Goal: Contribute content: Contribute content

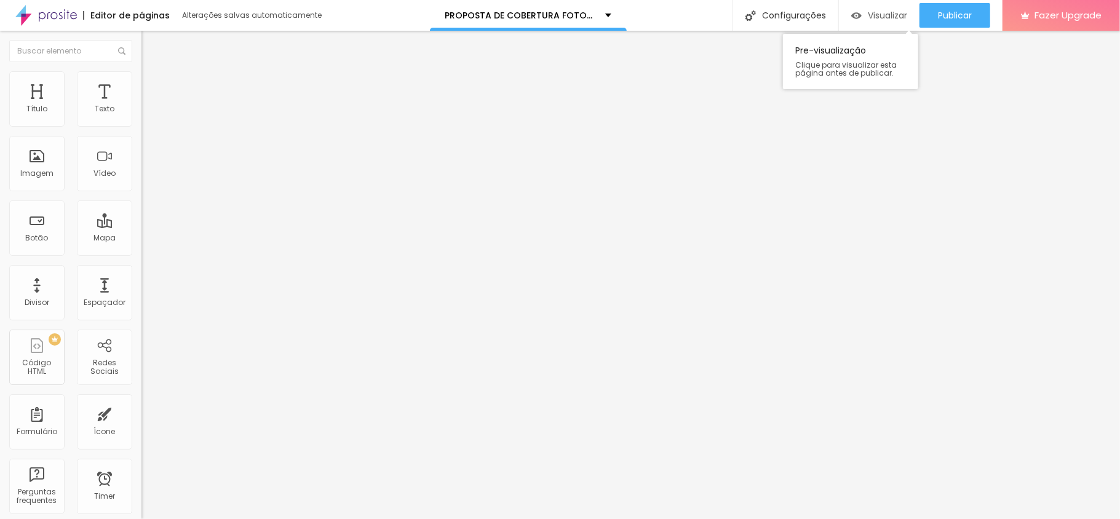
click at [871, 11] on span "Visualizar" at bounding box center [887, 15] width 39 height 10
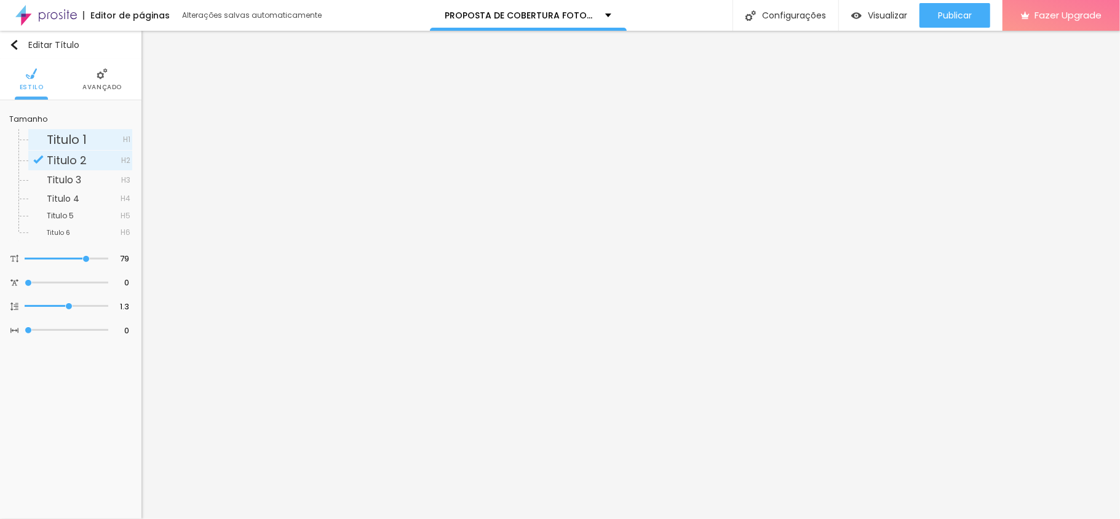
click at [94, 138] on span "Titulo 1" at bounding box center [85, 139] width 76 height 12
click at [859, 10] on div "Visualizar" at bounding box center [879, 15] width 56 height 10
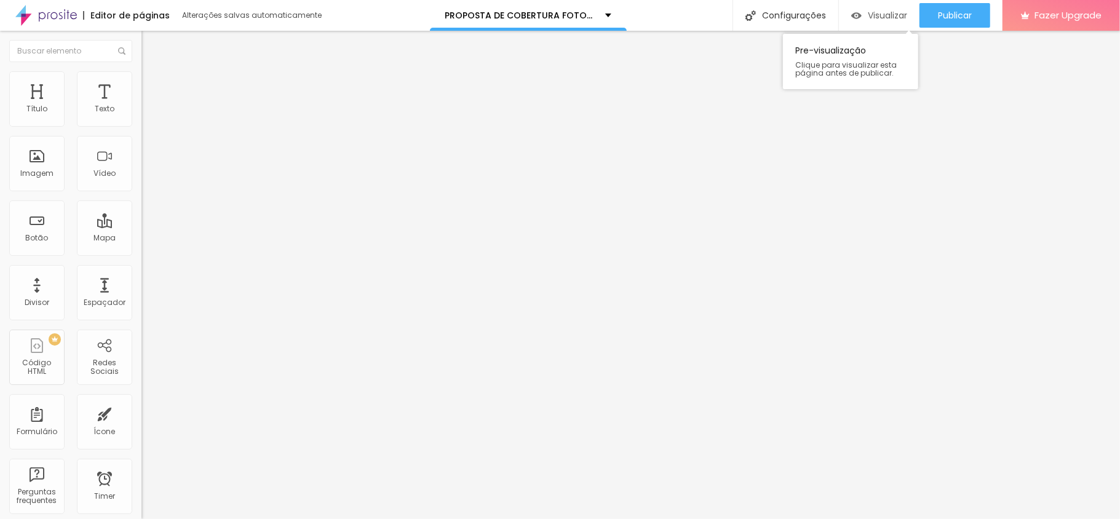
click at [880, 20] on span "Visualizar" at bounding box center [887, 15] width 39 height 10
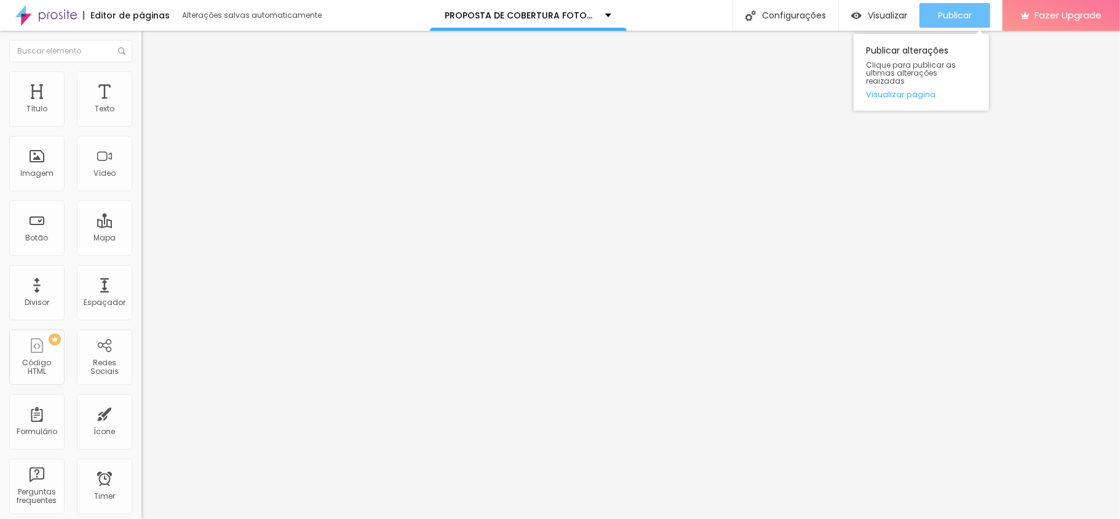
click at [955, 16] on span "Publicar" at bounding box center [955, 15] width 34 height 10
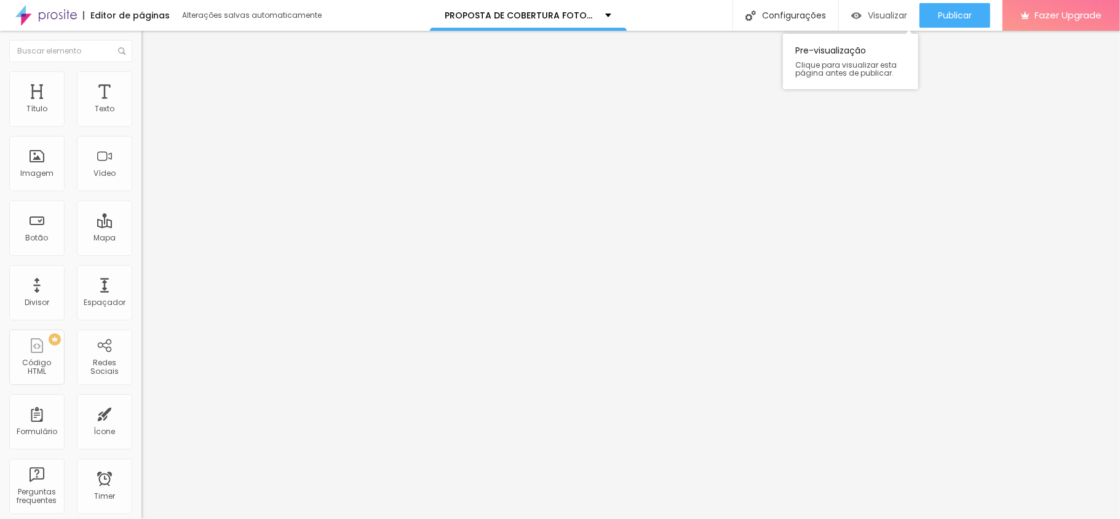
click at [894, 21] on div "Visualizar" at bounding box center [879, 15] width 56 height 25
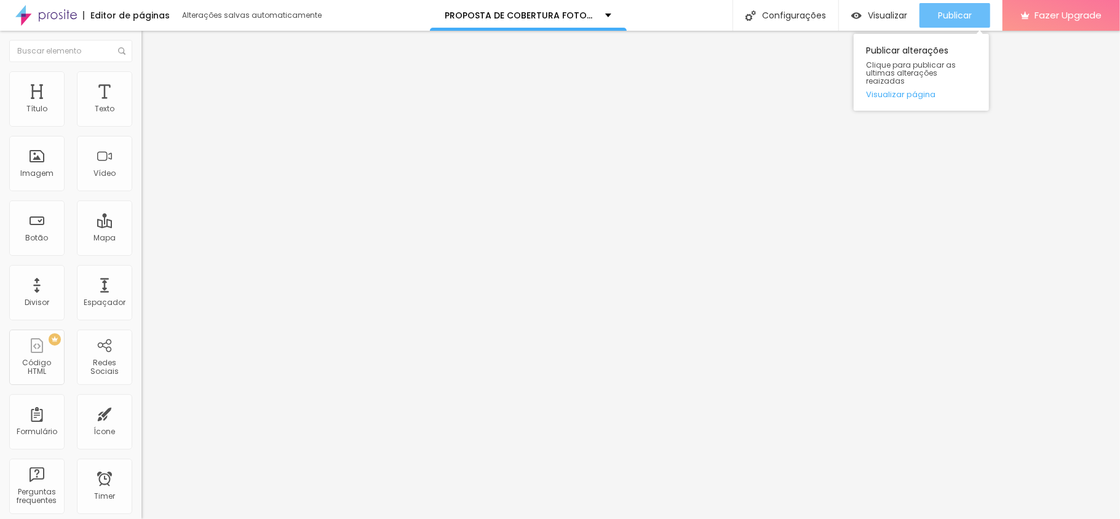
click at [932, 15] on button "Publicar" at bounding box center [954, 15] width 71 height 25
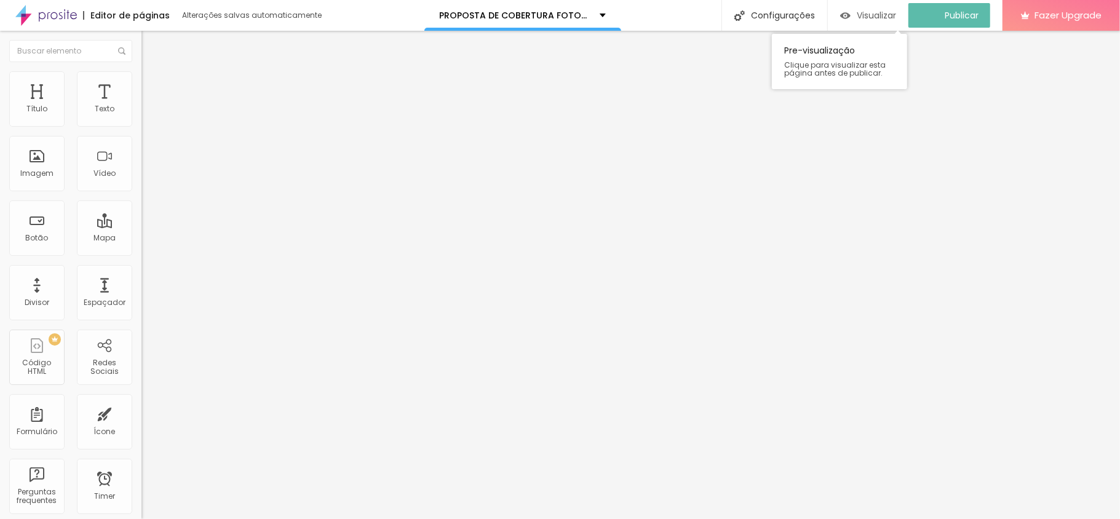
click at [891, 17] on span "Visualizar" at bounding box center [876, 15] width 39 height 10
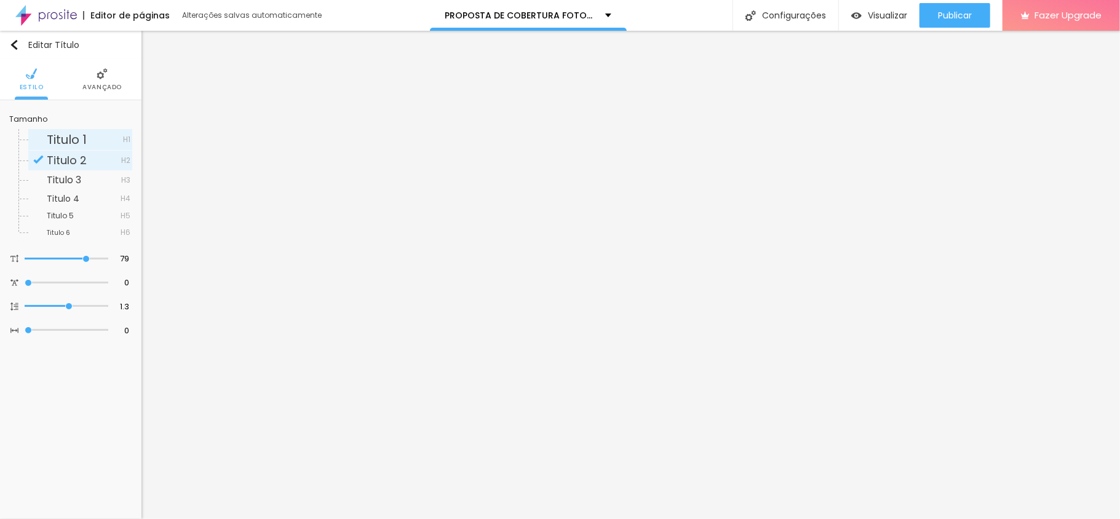
click at [73, 138] on span "Titulo 1" at bounding box center [67, 139] width 40 height 17
click at [860, 14] on div "Visualizar" at bounding box center [879, 15] width 56 height 10
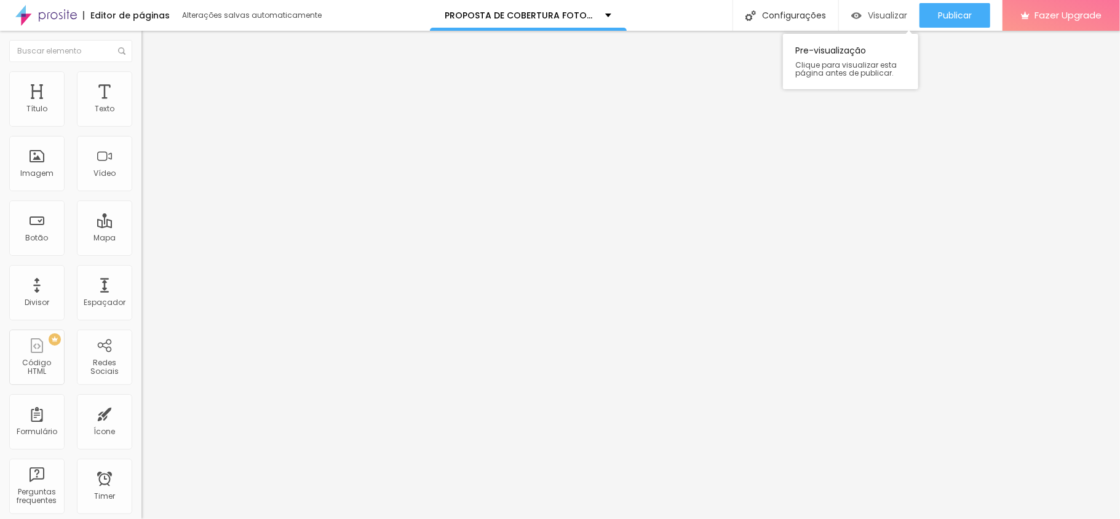
click at [897, 23] on div "Visualizar" at bounding box center [879, 15] width 56 height 25
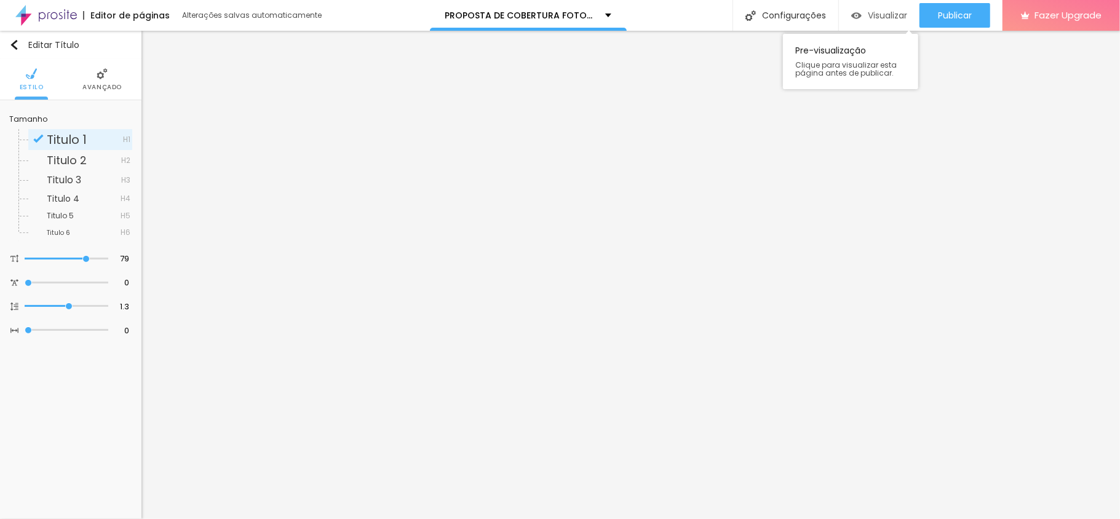
click at [879, 21] on div "Visualizar" at bounding box center [879, 15] width 56 height 25
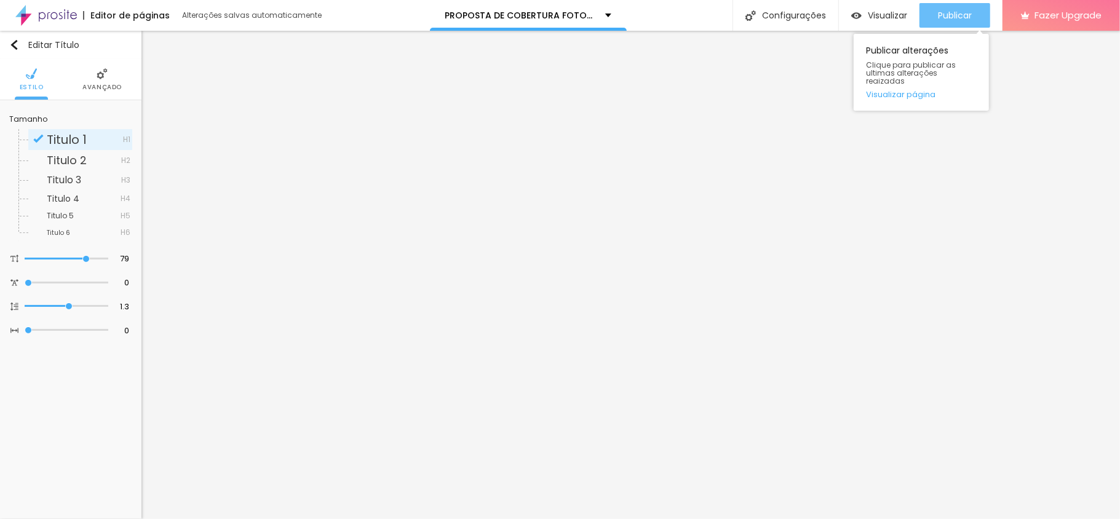
click at [938, 18] on span "Publicar" at bounding box center [955, 15] width 34 height 10
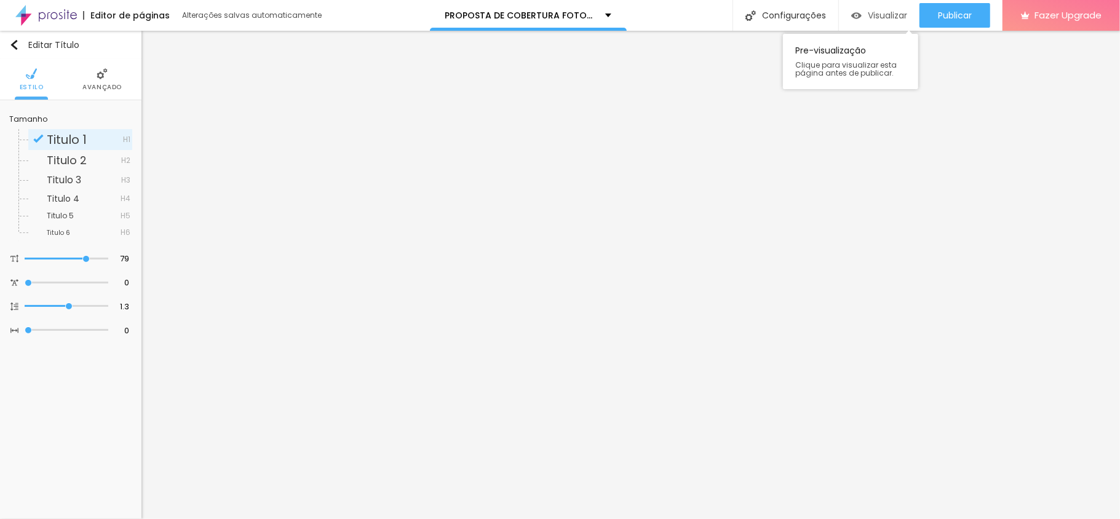
click at [889, 18] on span "Visualizar" at bounding box center [887, 15] width 39 height 10
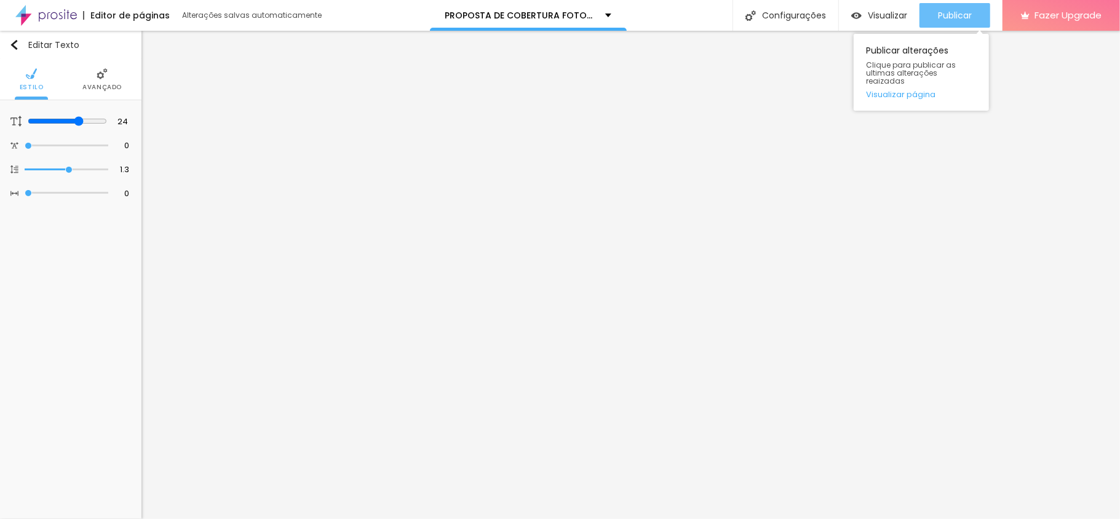
click at [977, 11] on button "Publicar" at bounding box center [954, 15] width 71 height 25
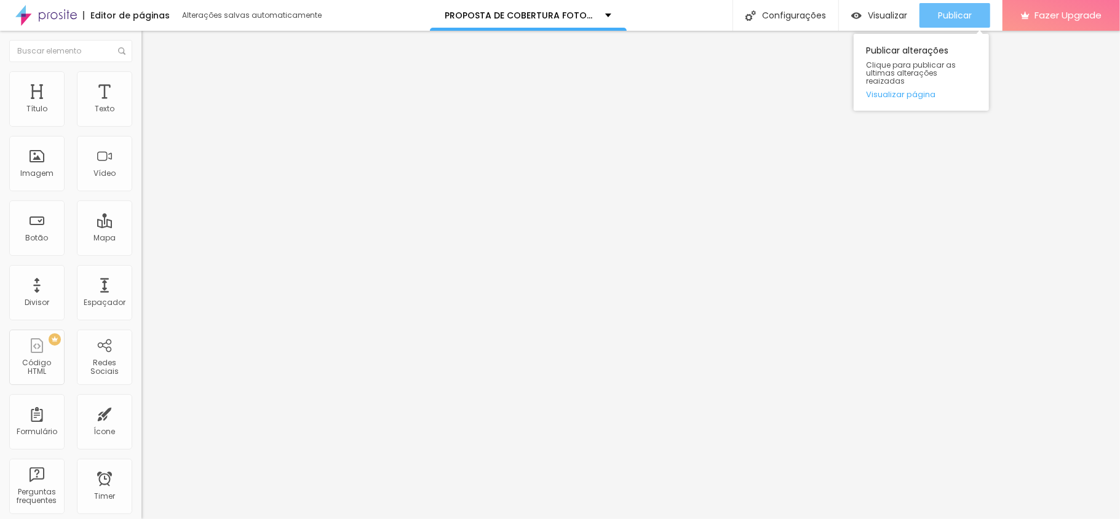
click at [959, 11] on span "Publicar" at bounding box center [955, 15] width 34 height 10
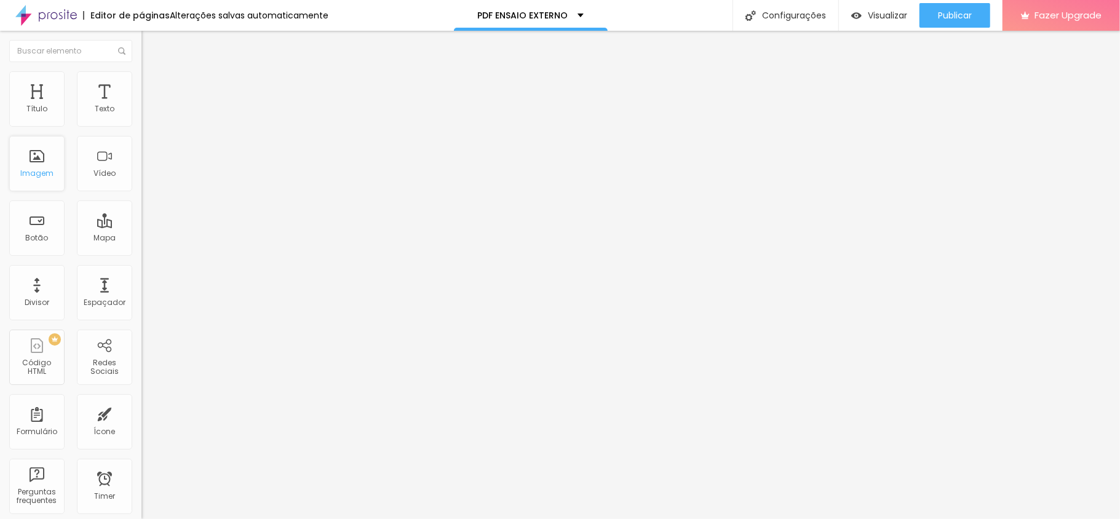
click at [47, 157] on div "Imagem" at bounding box center [36, 163] width 55 height 55
click at [141, 106] on span "Adicionar imagem" at bounding box center [180, 100] width 79 height 10
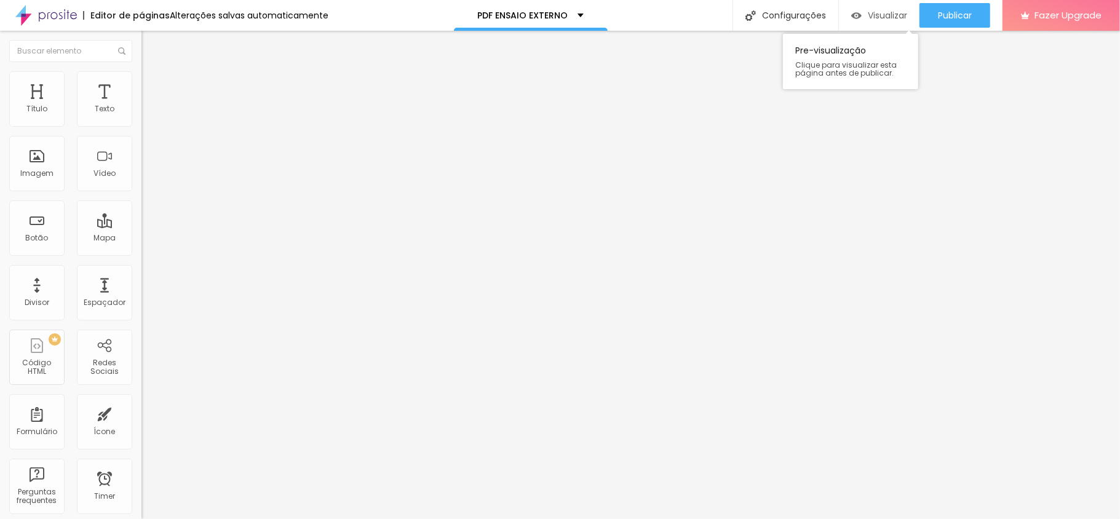
click at [870, 20] on span "Visualizar" at bounding box center [887, 15] width 39 height 10
click at [141, 106] on span "Adicionar imagem" at bounding box center [180, 100] width 79 height 10
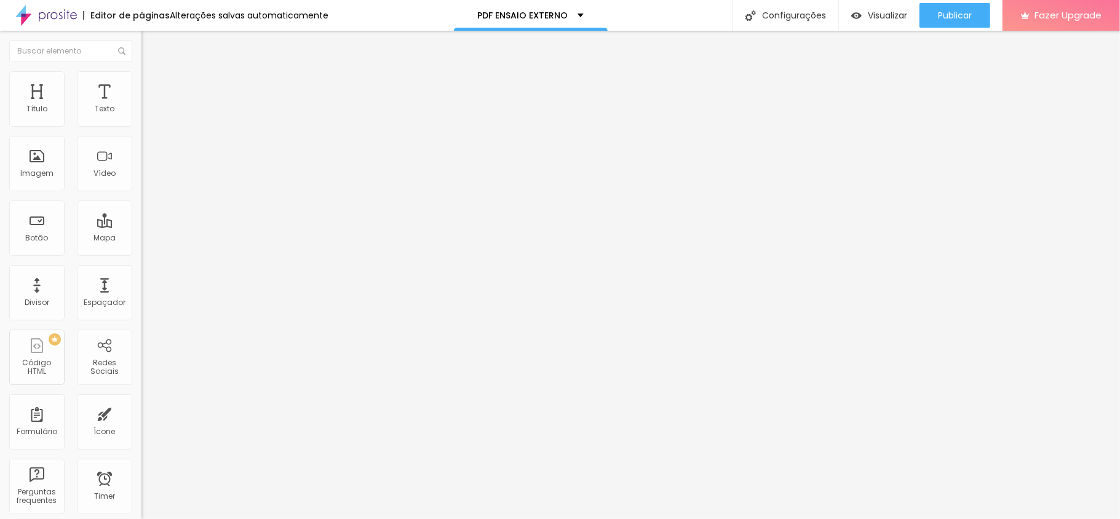
click at [153, 85] on span "Estilo" at bounding box center [162, 79] width 19 height 10
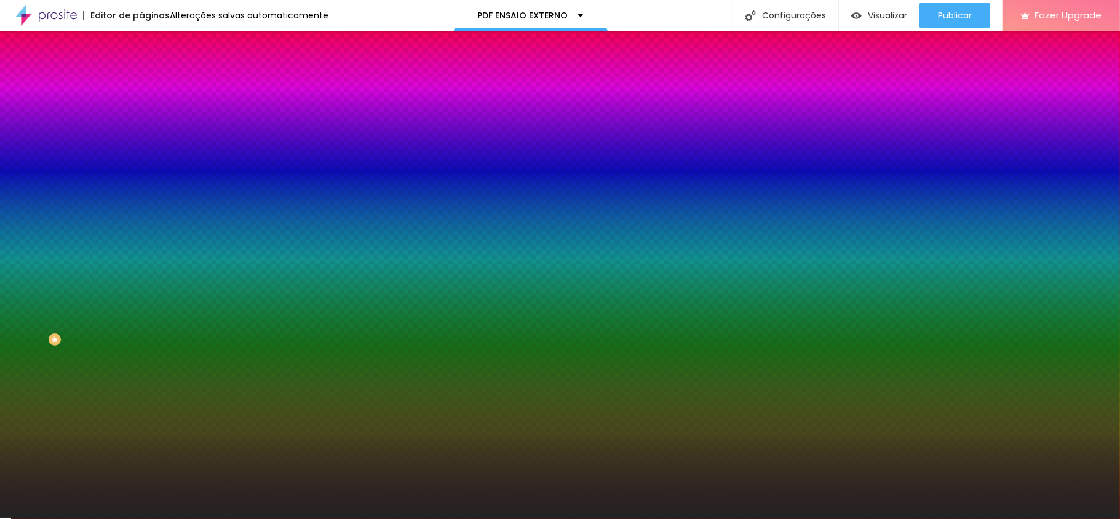
click at [141, 167] on div at bounding box center [211, 167] width 141 height 0
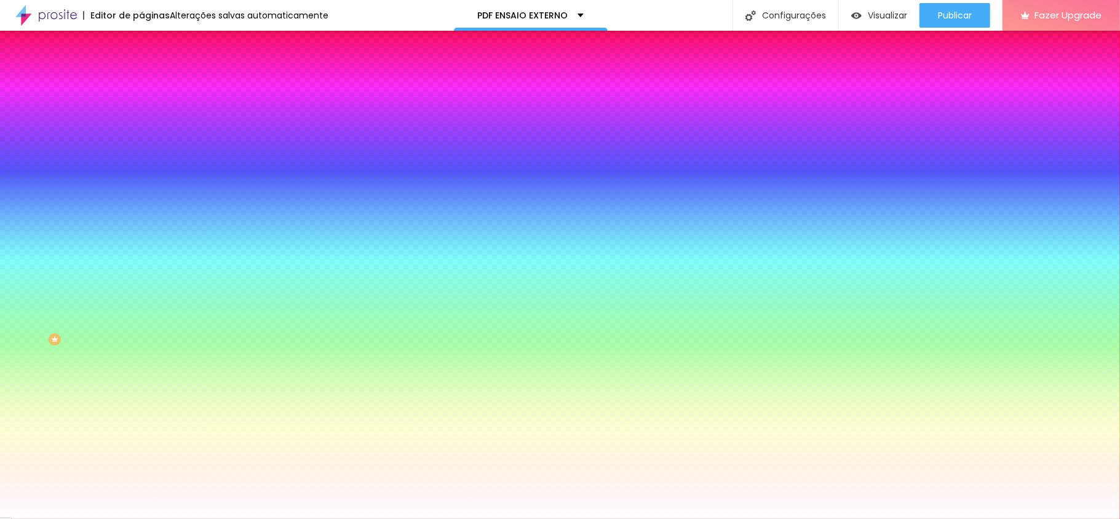
drag, startPoint x: 50, startPoint y: 273, endPoint x: 10, endPoint y: 239, distance: 52.8
click at [141, 239] on div "Imagem de fundo Trocar imagem Efeito da Imagem Nenhum Nenhum Parallax Cor de fu…" at bounding box center [211, 175] width 141 height 159
drag, startPoint x: 81, startPoint y: 226, endPoint x: 89, endPoint y: 239, distance: 15.2
click at [141, 167] on div at bounding box center [211, 167] width 141 height 0
drag, startPoint x: 106, startPoint y: 272, endPoint x: 106, endPoint y: 283, distance: 11.1
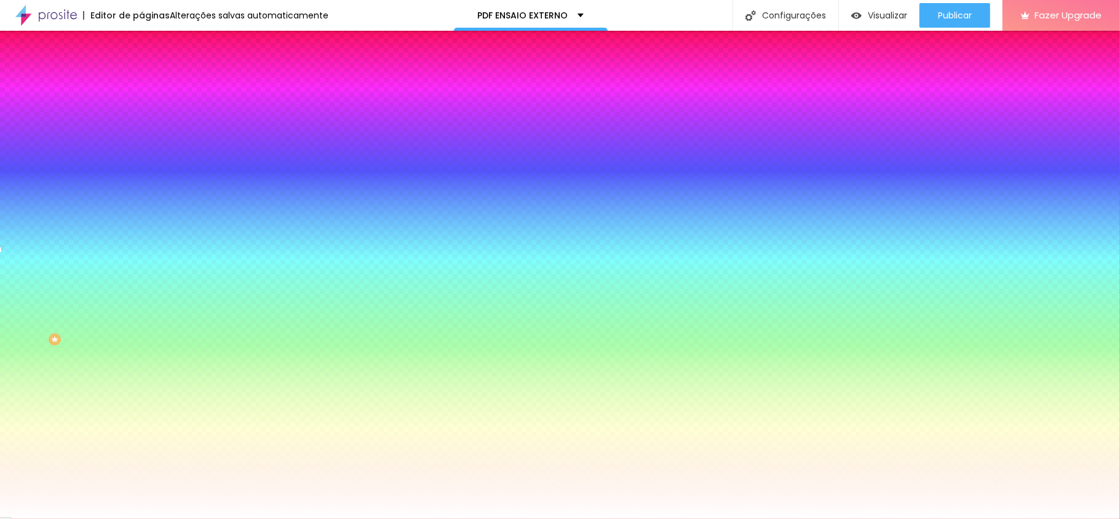
click at [106, 283] on div at bounding box center [560, 259] width 1120 height 519
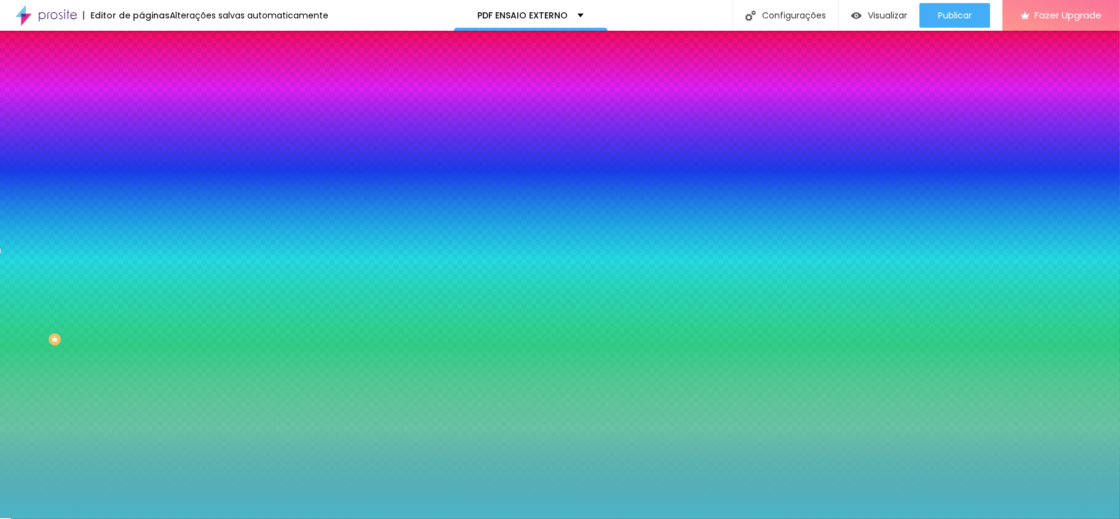
click at [69, 259] on div at bounding box center [560, 259] width 1120 height 519
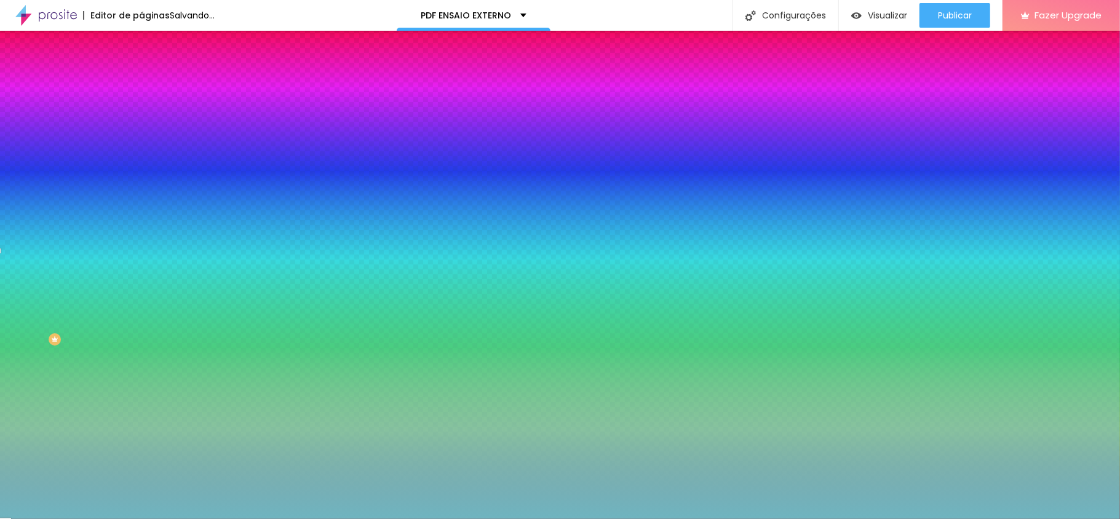
drag, startPoint x: 57, startPoint y: 262, endPoint x: 46, endPoint y: 261, distance: 11.1
click at [46, 261] on div at bounding box center [560, 259] width 1120 height 519
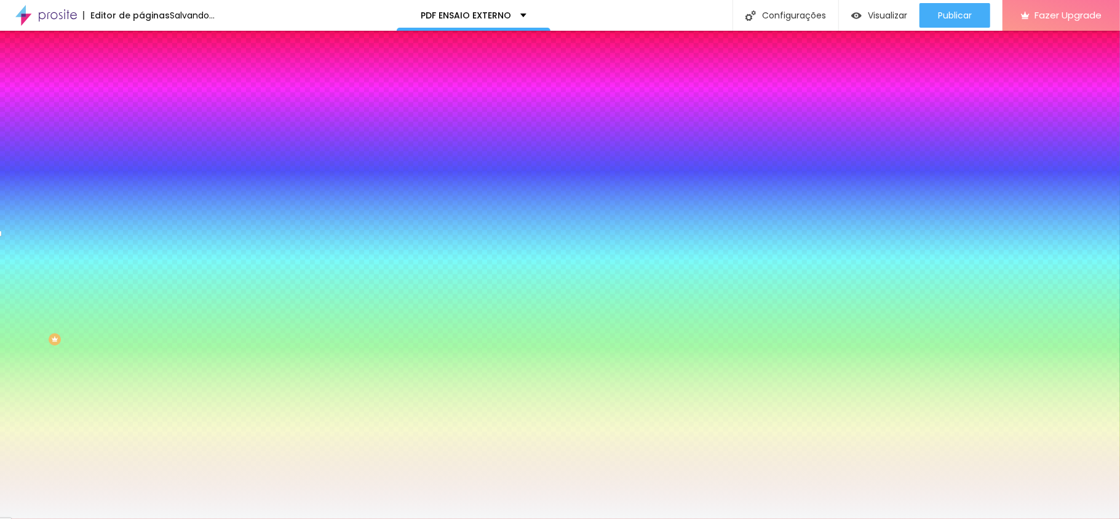
type input "#F9F9F9"
click at [141, 180] on div at bounding box center [211, 180] width 141 height 0
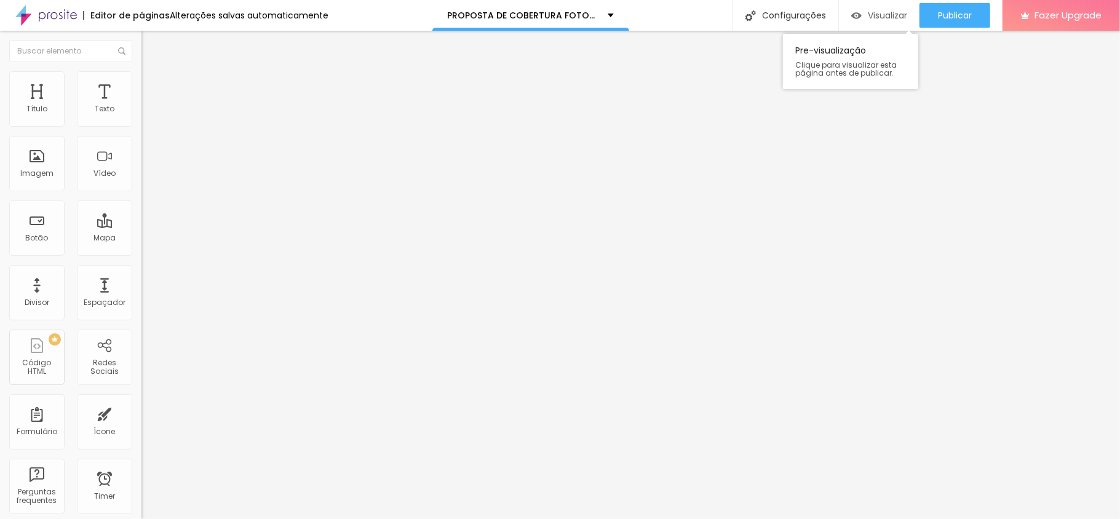
click at [880, 3] on div "Visualizar" at bounding box center [879, 15] width 56 height 25
click at [867, 6] on div "Visualizar" at bounding box center [879, 15] width 56 height 25
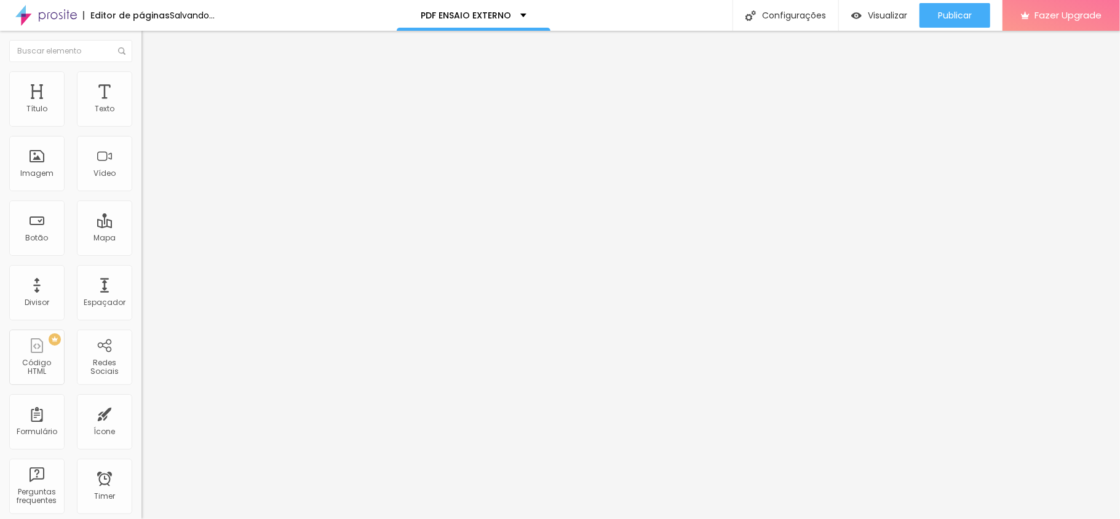
click at [141, 106] on span "Trocar imagem" at bounding box center [174, 100] width 67 height 10
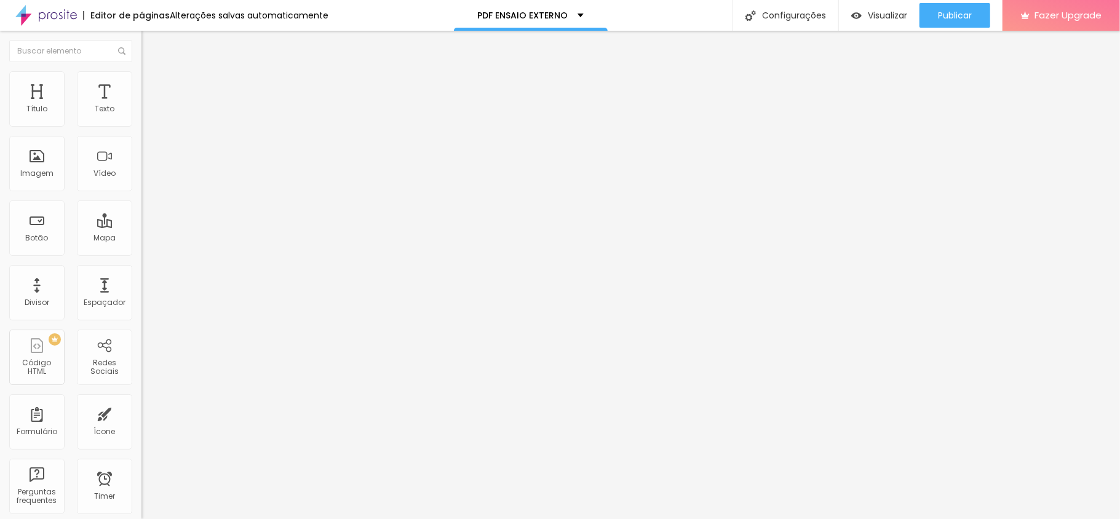
click at [153, 84] on span "Estilo" at bounding box center [162, 79] width 19 height 10
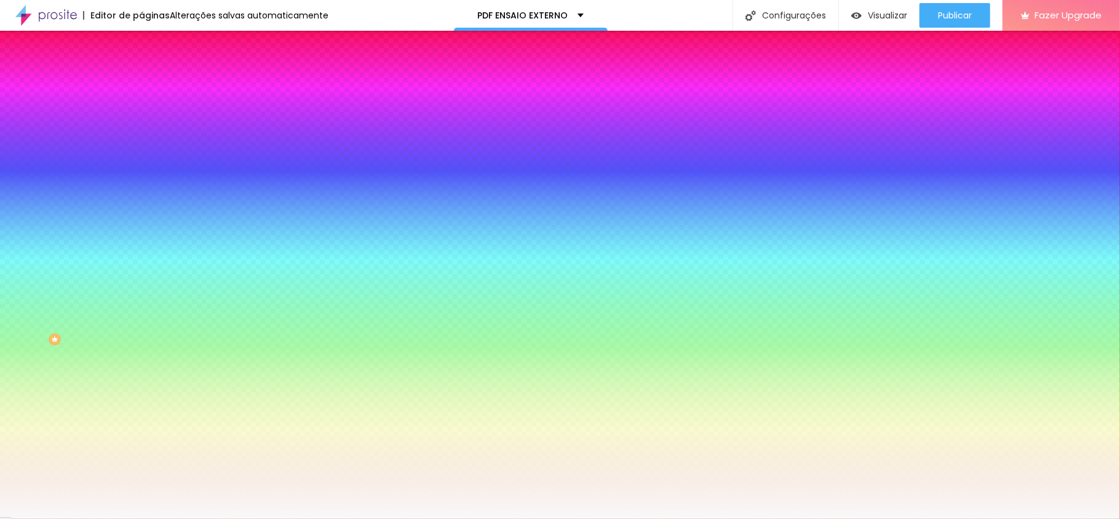
click at [141, 70] on img at bounding box center [146, 64] width 11 height 11
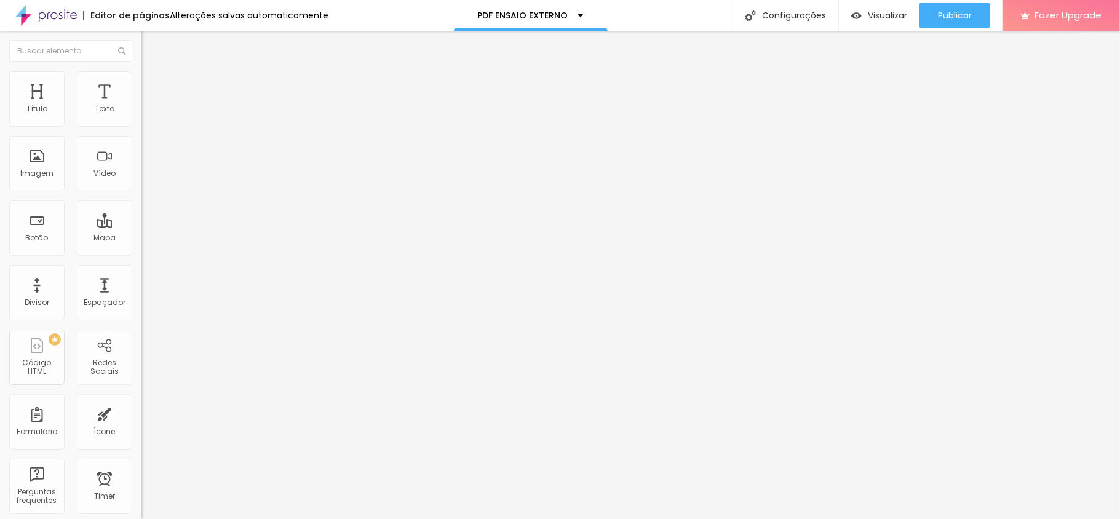
click at [360, 18] on div "Editor de páginas Alterações salvas automaticamente PDF ENSAIO EXTERNO Configur…" at bounding box center [560, 15] width 1120 height 31
click at [141, 82] on li "Estilo" at bounding box center [211, 77] width 141 height 12
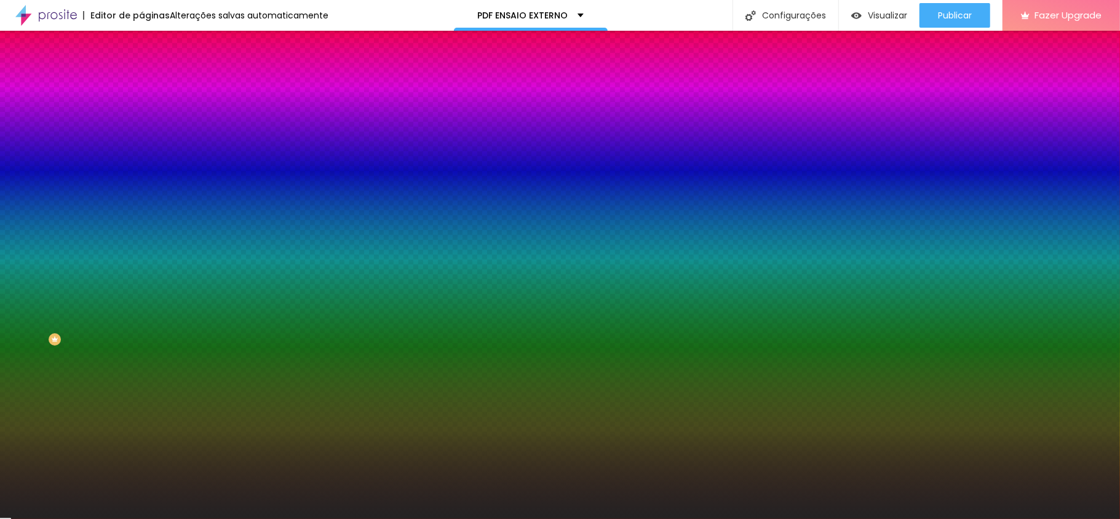
click at [141, 167] on div at bounding box center [211, 167] width 141 height 0
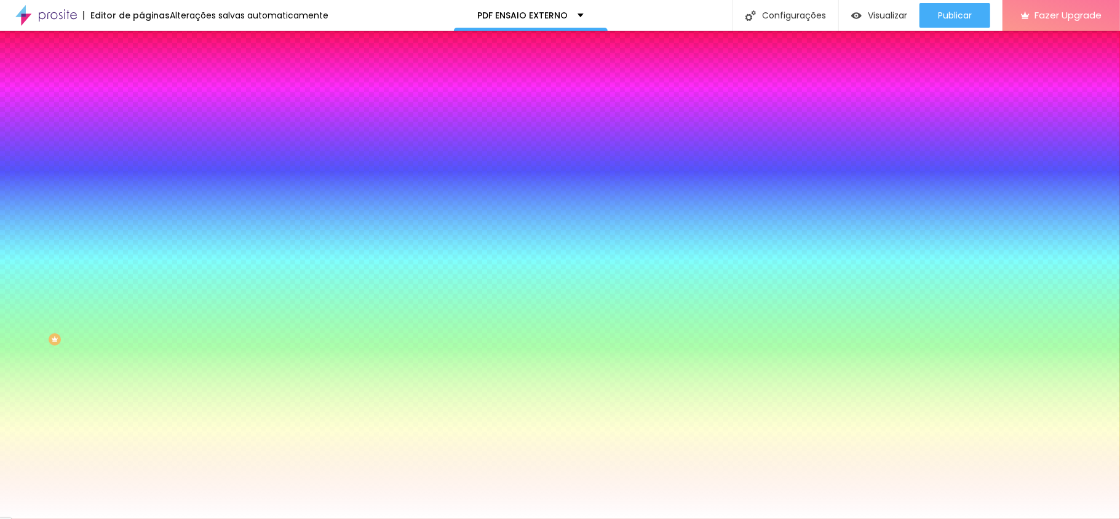
type input "#FFFFFF"
drag, startPoint x: 72, startPoint y: 274, endPoint x: 111, endPoint y: 239, distance: 52.3
click at [141, 222] on div "Imagem de fundo Adicionar imagem Efeito da Imagem Nenhum Nenhum Parallax Cor de…" at bounding box center [211, 175] width 141 height 159
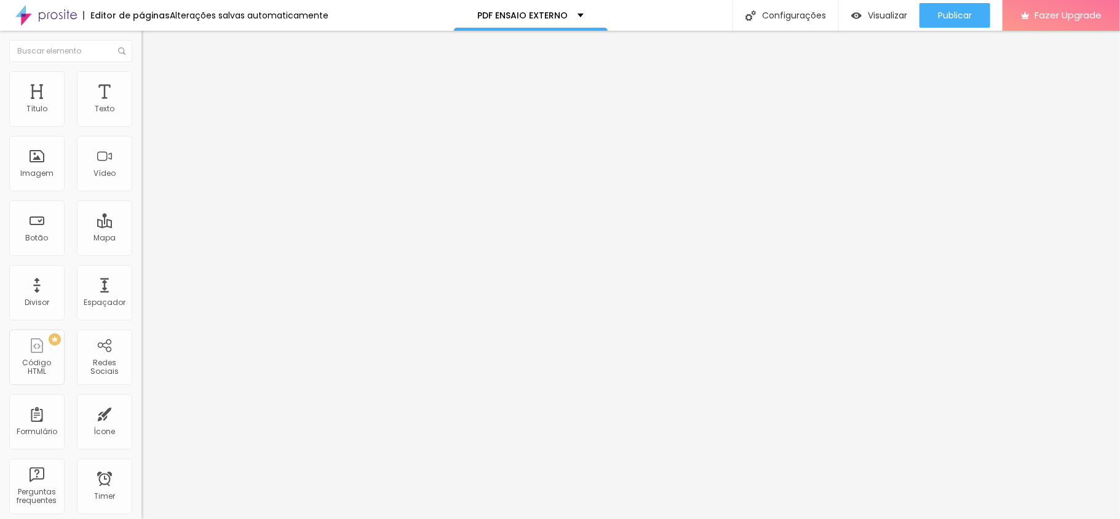
click at [141, 82] on li "Estilo" at bounding box center [211, 77] width 141 height 12
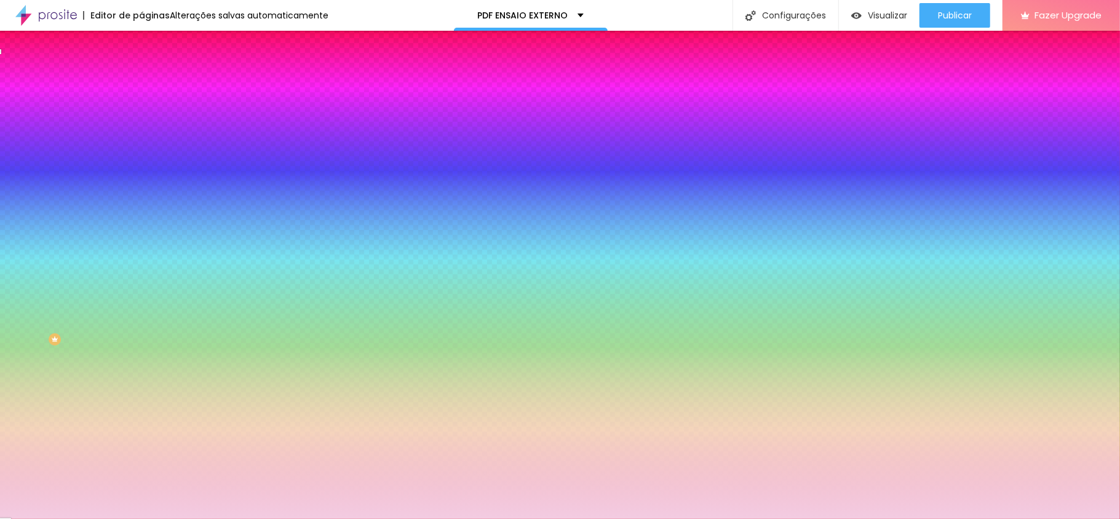
click at [141, 117] on div at bounding box center [211, 117] width 141 height 0
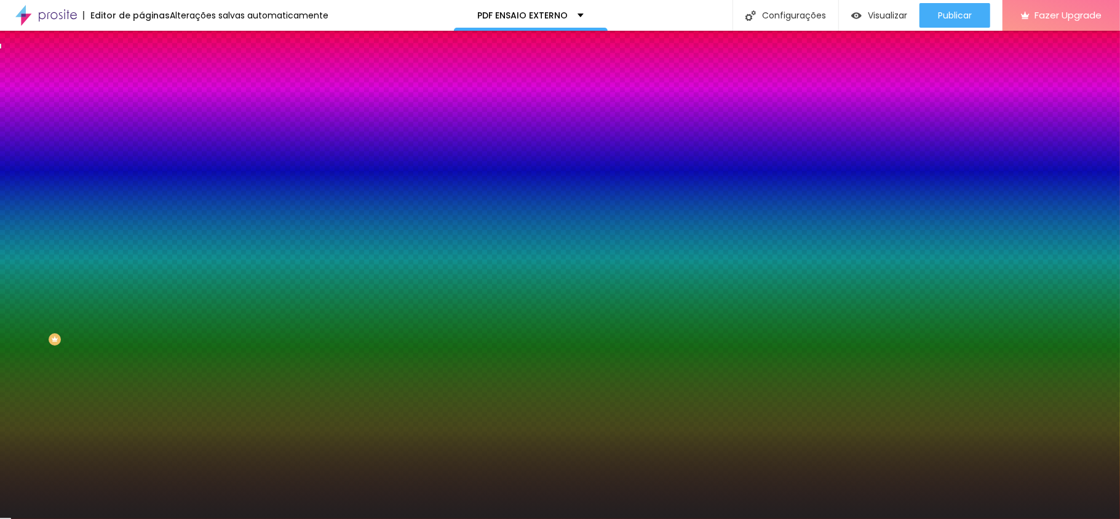
type input "#000000"
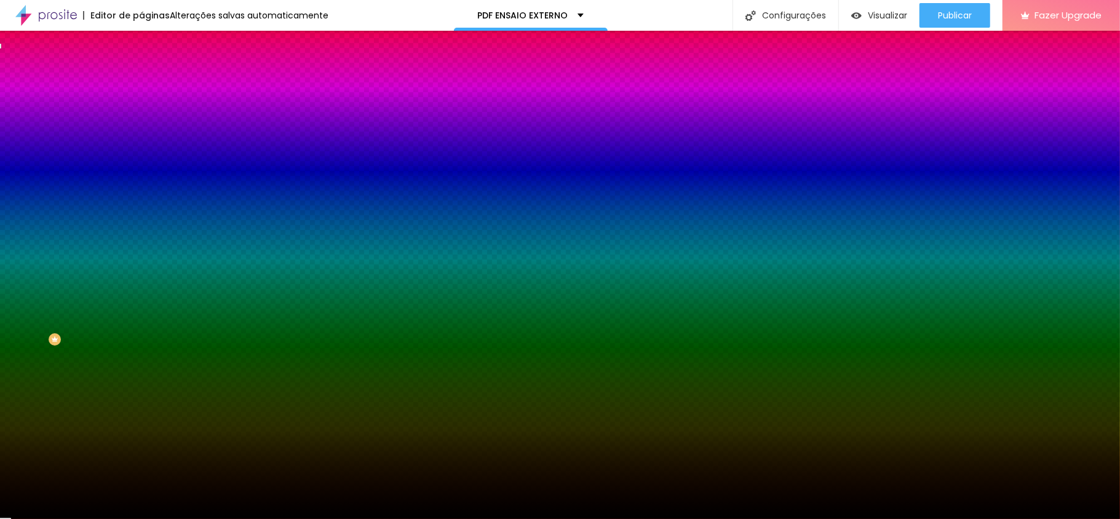
drag, startPoint x: 68, startPoint y: 209, endPoint x: 4, endPoint y: 279, distance: 94.9
click at [141, 279] on div "Editar Coluna Conteúdo Estilo Avançado Cor de fundo Voltar ao padrão #000000 9 …" at bounding box center [211, 275] width 141 height 488
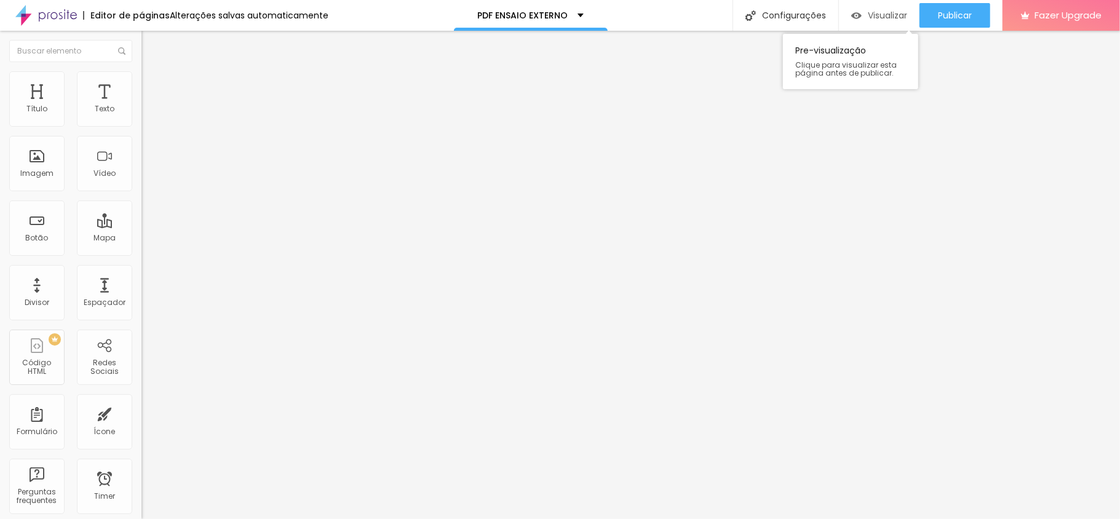
click at [867, 23] on div "Visualizar" at bounding box center [879, 15] width 56 height 25
click at [153, 85] on span "Estilo" at bounding box center [162, 79] width 19 height 10
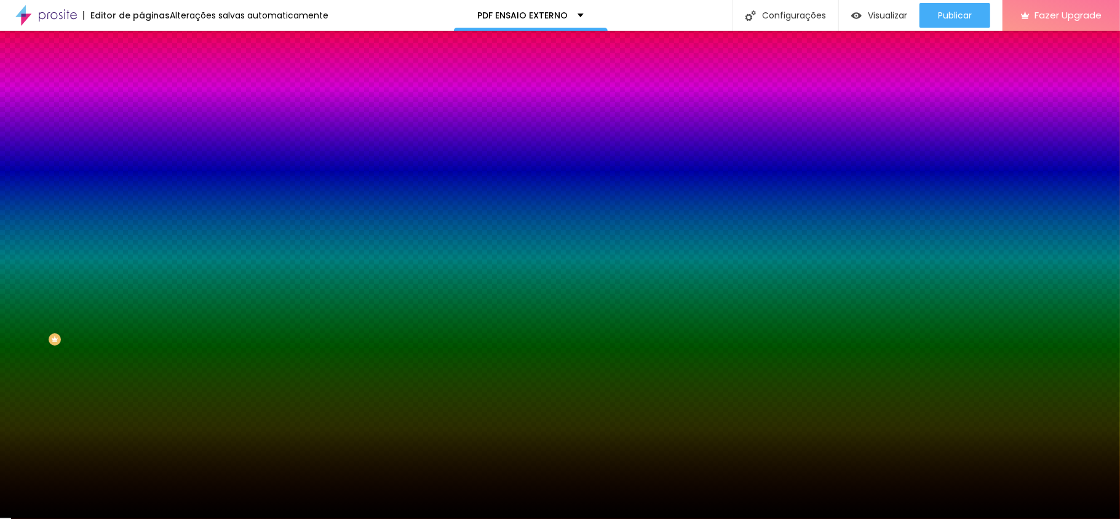
click at [141, 117] on div at bounding box center [211, 117] width 141 height 0
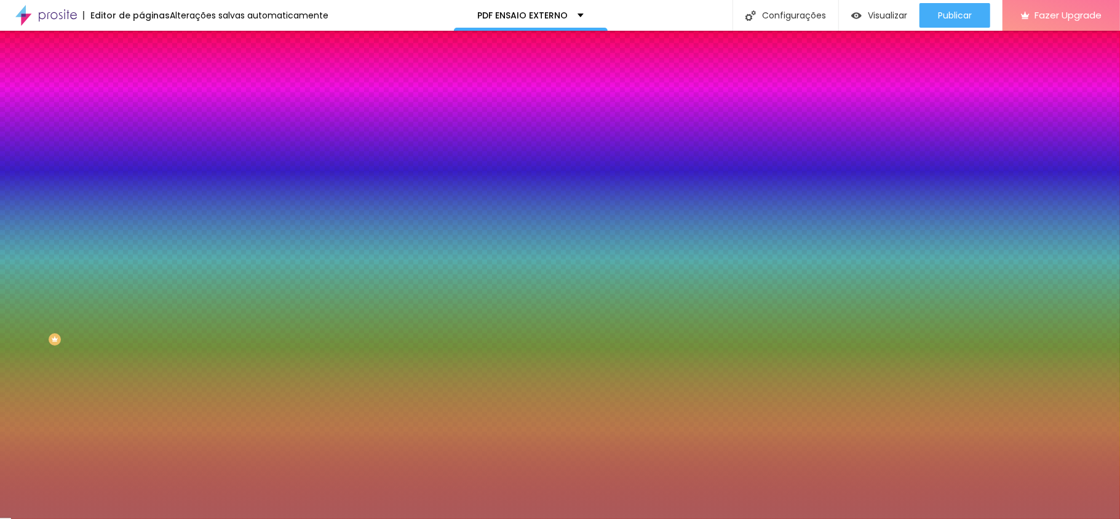
click at [55, 170] on div at bounding box center [560, 259] width 1120 height 519
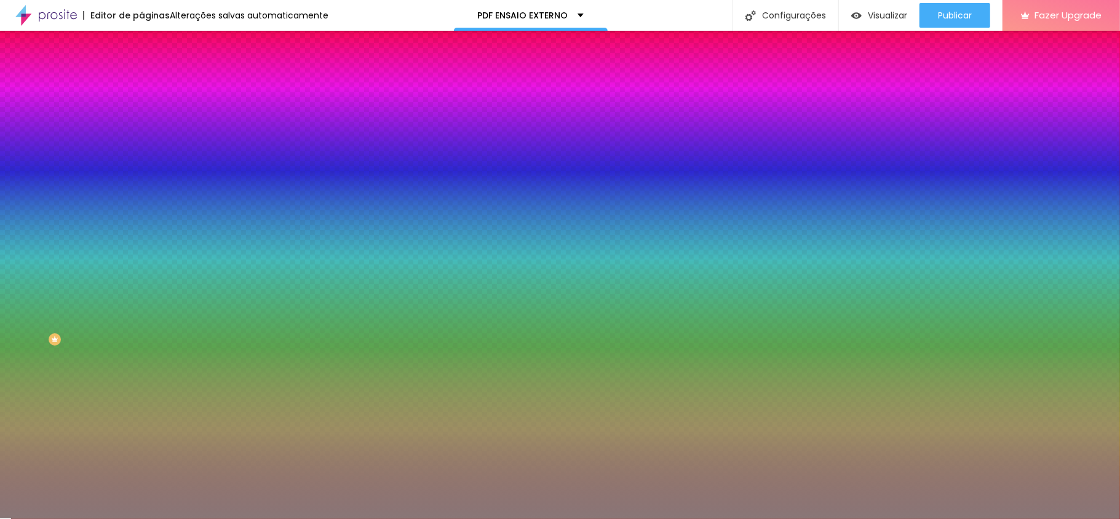
click at [28, 185] on div at bounding box center [560, 259] width 1120 height 519
click at [111, 253] on div at bounding box center [112, 254] width 2 height 2
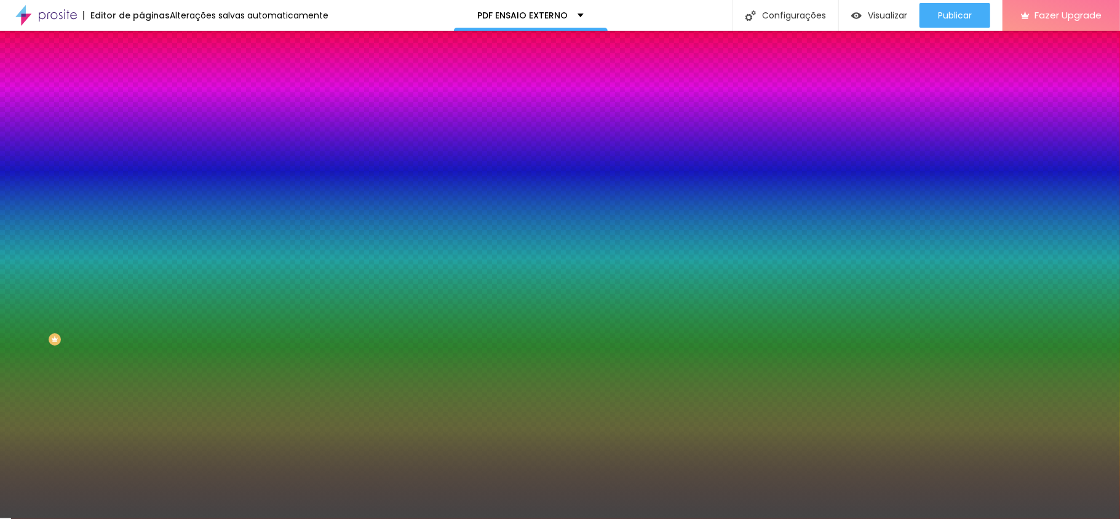
type input "#454545"
click at [1, 378] on div at bounding box center [0, 379] width 2 height 2
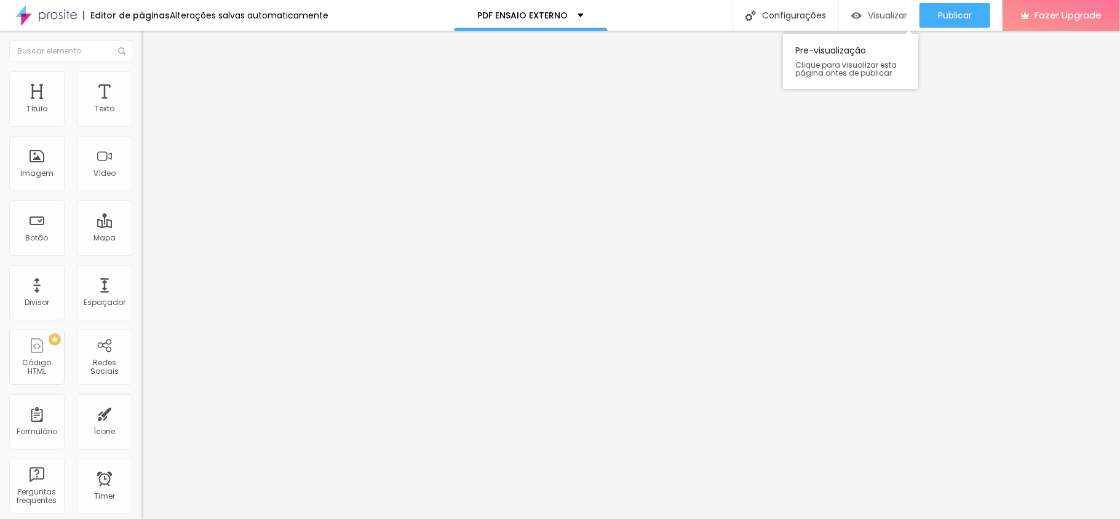
click at [851, 13] on img "button" at bounding box center [856, 15] width 10 height 10
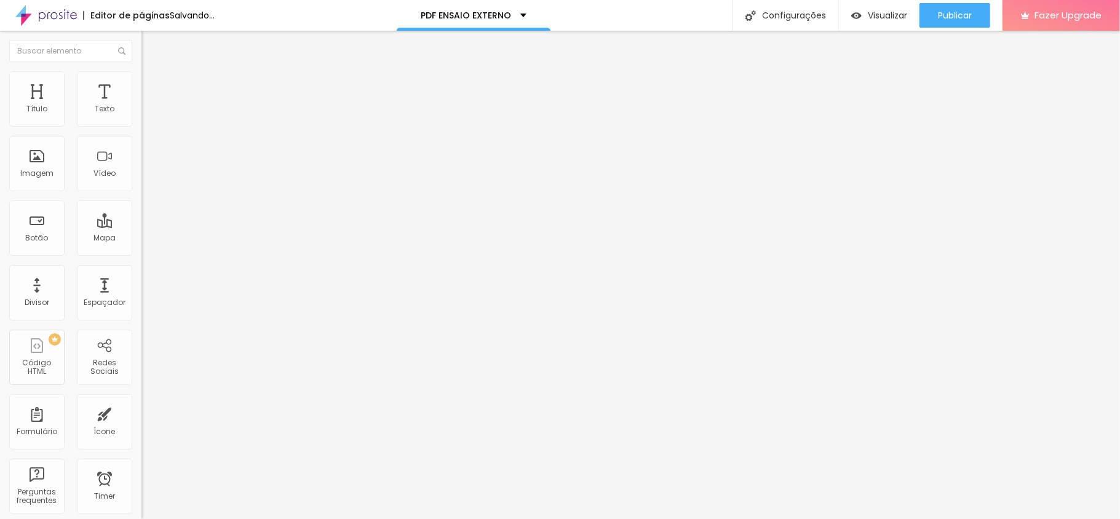
click at [141, 106] on span "Trocar imagem" at bounding box center [174, 100] width 67 height 10
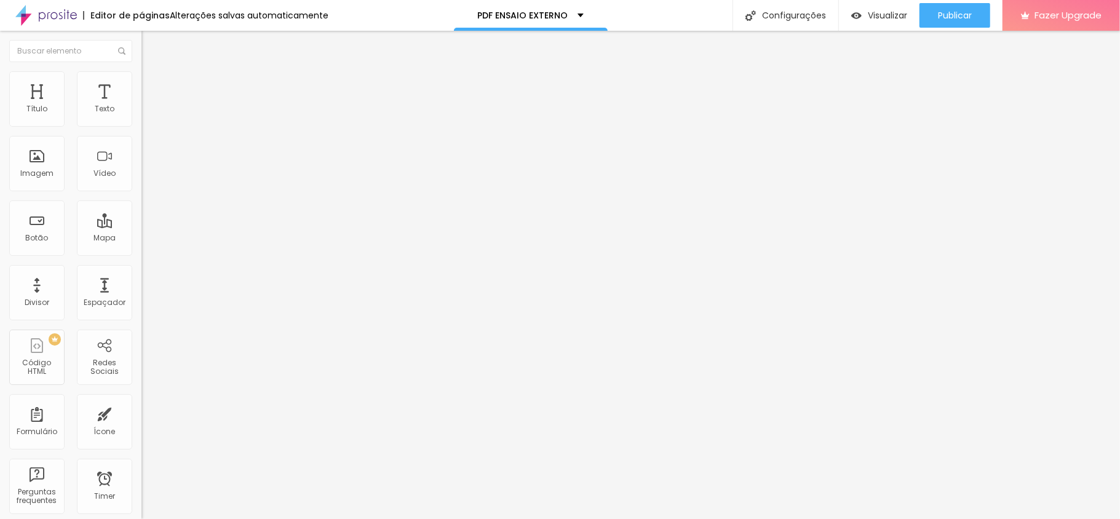
click at [141, 106] on span "Trocar imagem" at bounding box center [174, 100] width 67 height 10
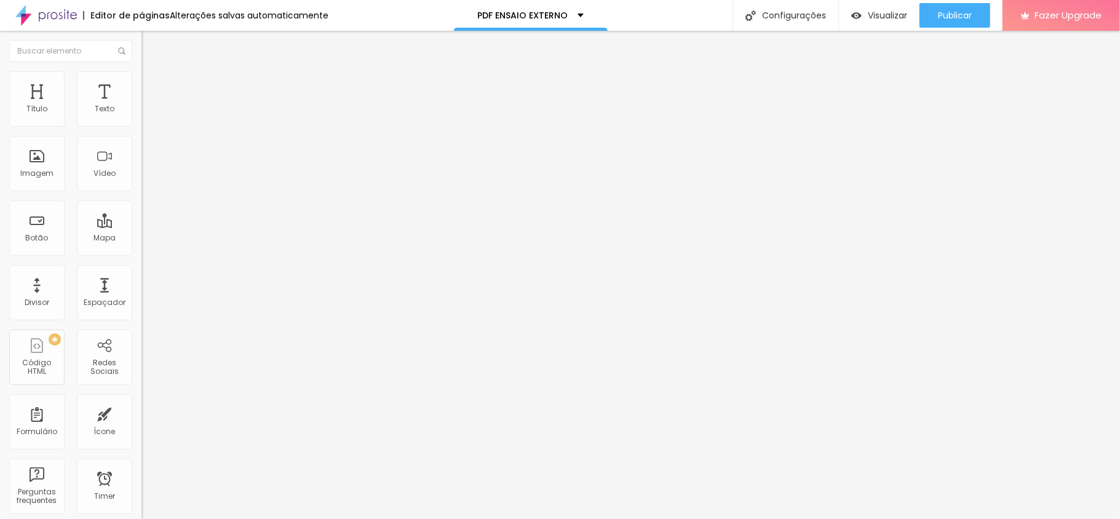
scroll to position [534, 0]
click at [271, 518] on div "Subindo 5/5 arquivos" at bounding box center [560, 522] width 1120 height 7
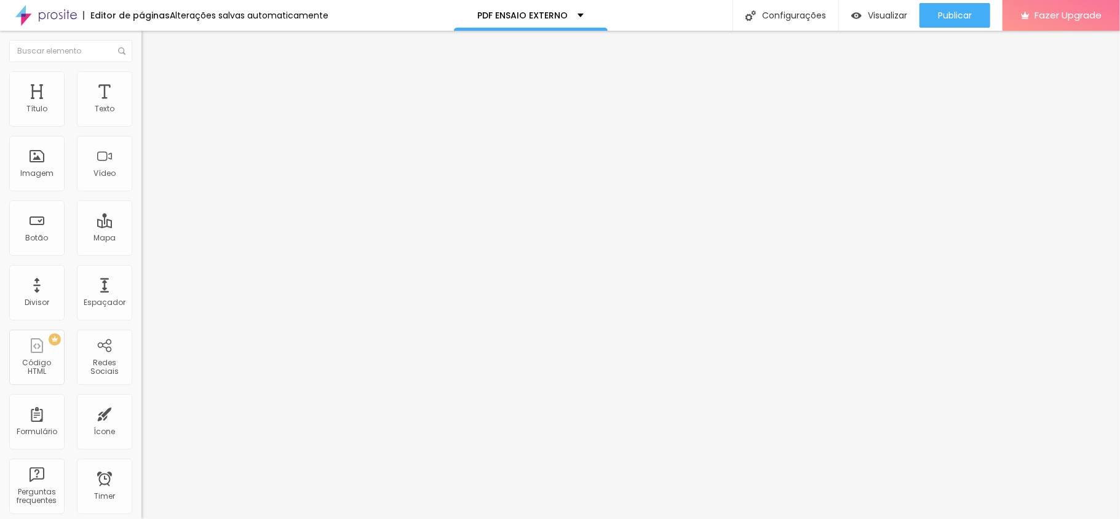
click at [141, 106] on span "Trocar imagem" at bounding box center [174, 100] width 67 height 10
click at [141, 77] on li "Estilo" at bounding box center [211, 77] width 141 height 12
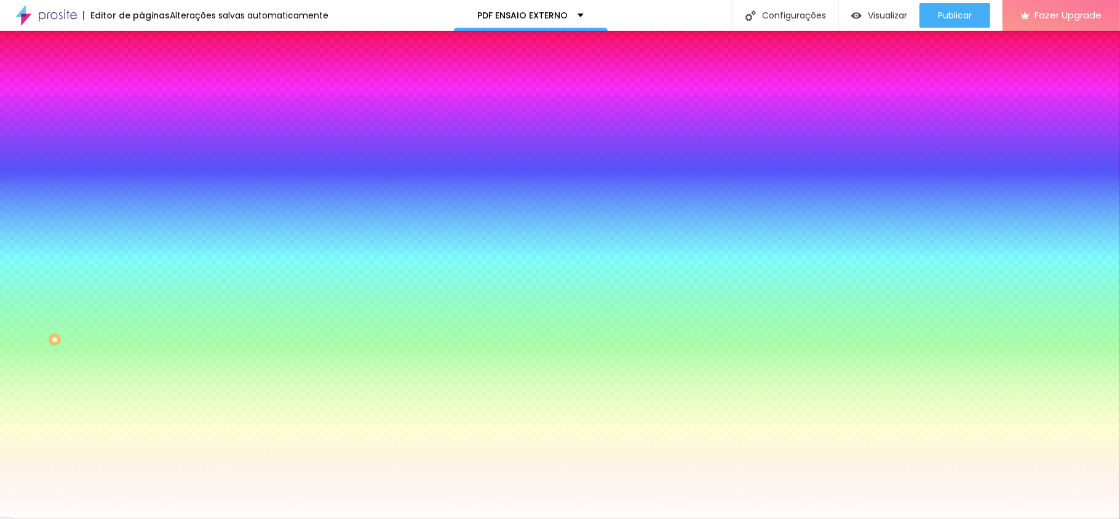
click at [141, 117] on div at bounding box center [211, 117] width 141 height 0
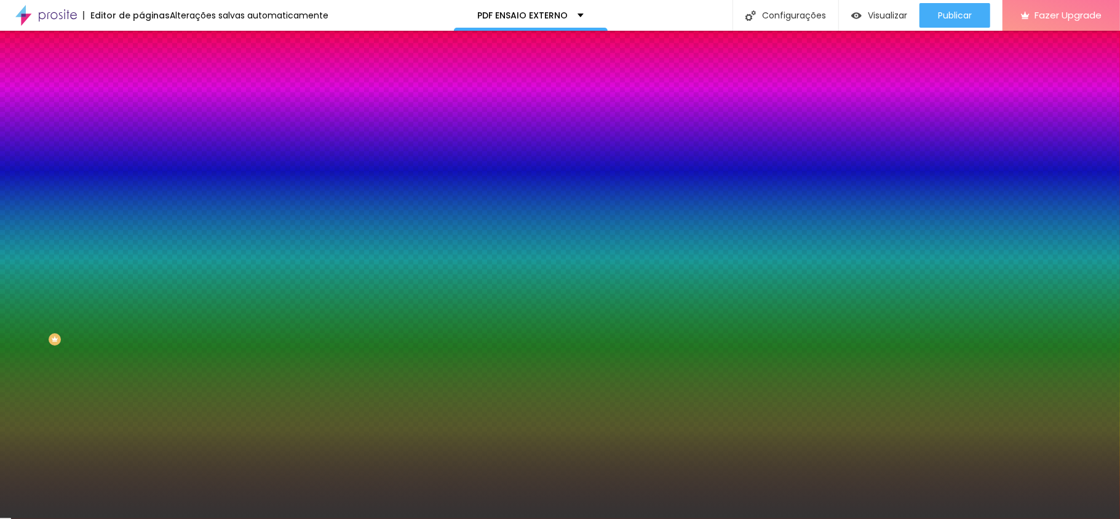
type input "#343434"
drag, startPoint x: 27, startPoint y: 169, endPoint x: 17, endPoint y: 212, distance: 44.8
click at [141, 130] on div at bounding box center [211, 130] width 141 height 0
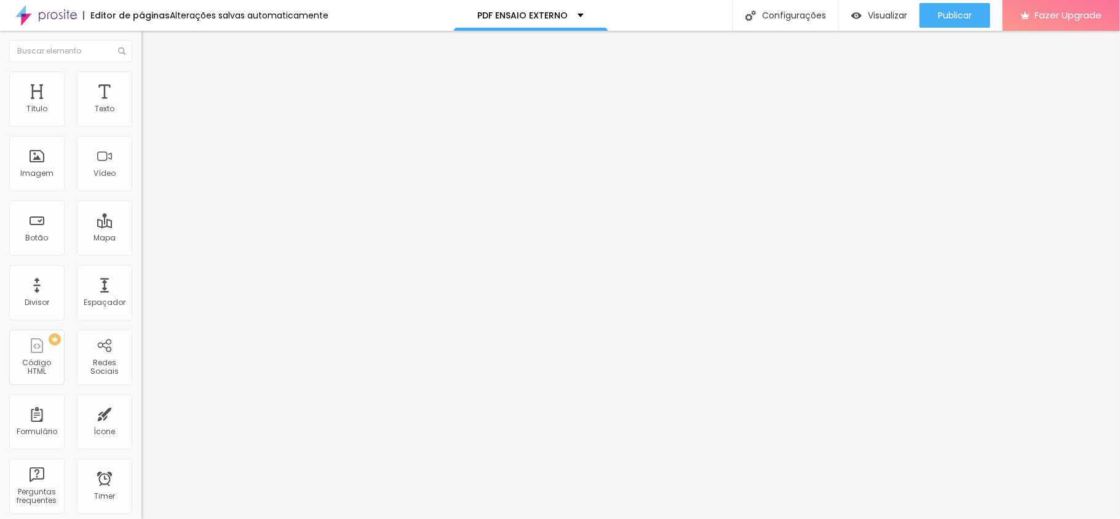
click at [153, 85] on span "Estilo" at bounding box center [162, 79] width 19 height 10
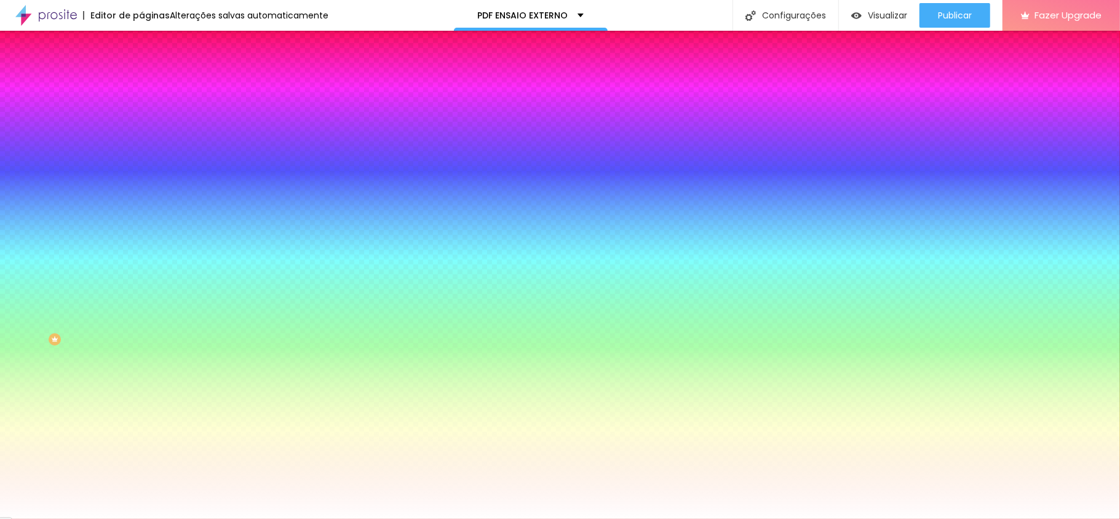
click at [141, 117] on div at bounding box center [211, 117] width 141 height 0
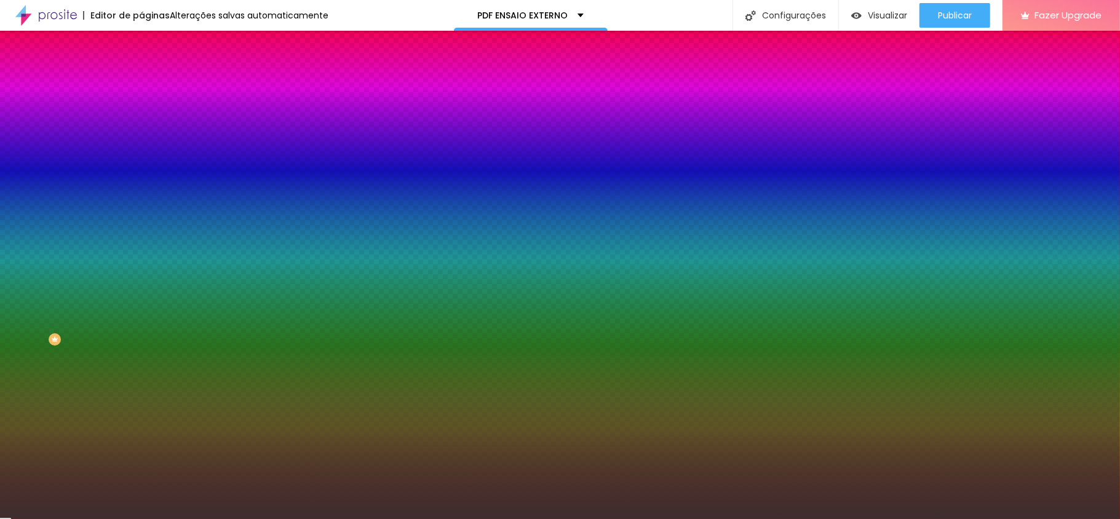
drag, startPoint x: 90, startPoint y: 208, endPoint x: 33, endPoint y: 212, distance: 56.7
click at [33, 212] on div at bounding box center [560, 259] width 1120 height 519
click at [18, 212] on div at bounding box center [560, 259] width 1120 height 519
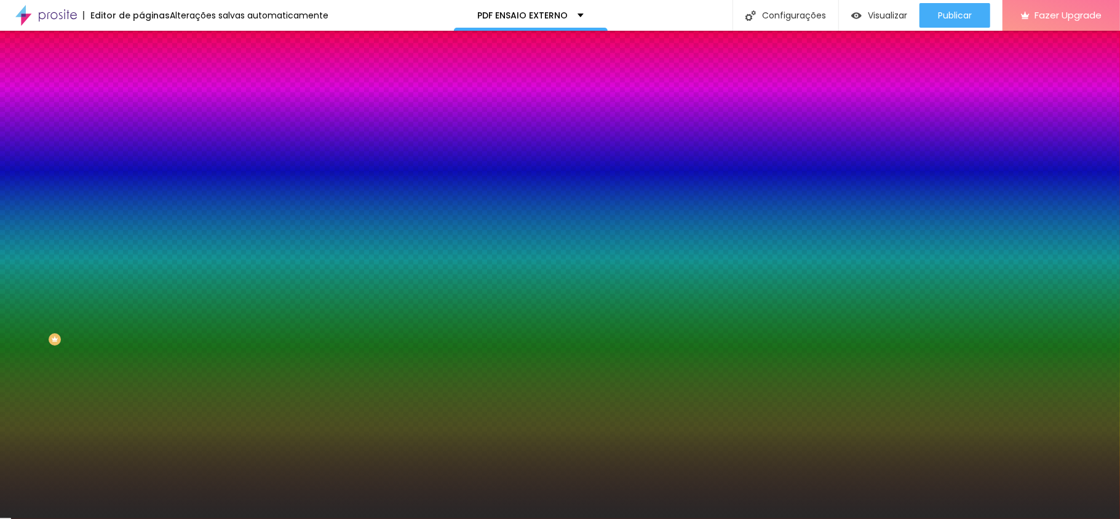
type input "#272626"
drag, startPoint x: 20, startPoint y: 209, endPoint x: 21, endPoint y: 219, distance: 9.9
click at [21, 219] on div at bounding box center [560, 259] width 1120 height 519
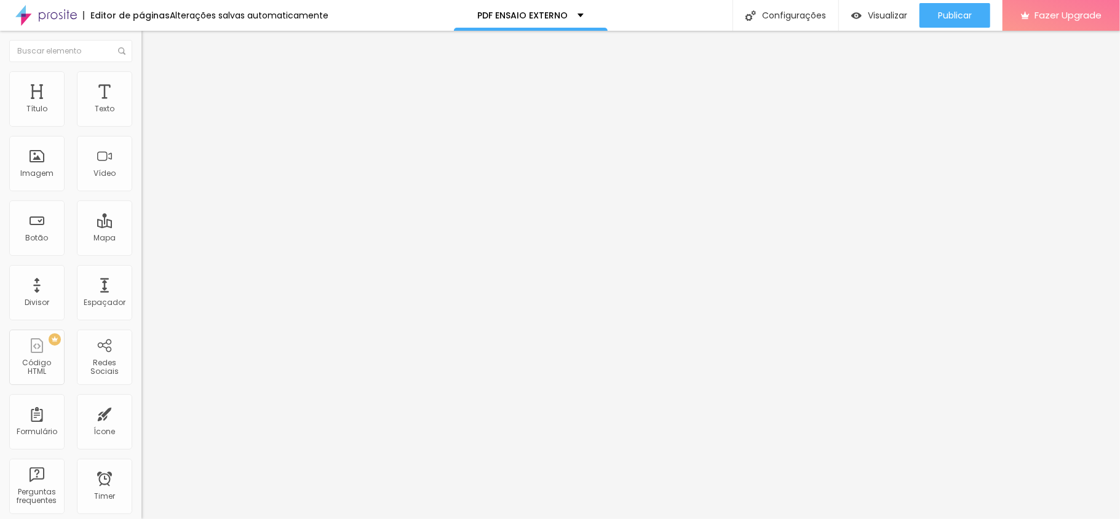
click at [153, 85] on span "Estilo" at bounding box center [162, 79] width 19 height 10
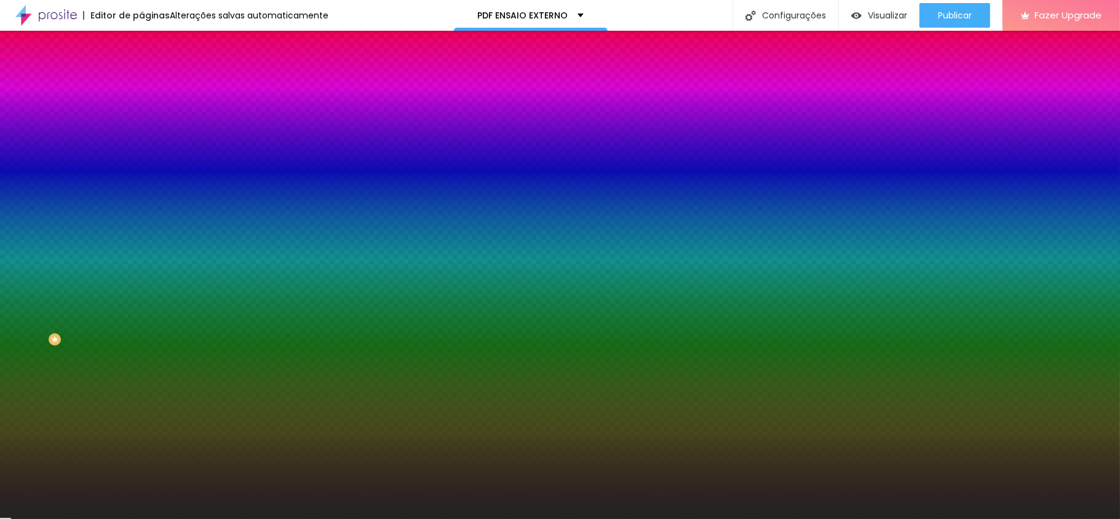
drag, startPoint x: 96, startPoint y: 125, endPoint x: 124, endPoint y: 121, distance: 28.7
click at [141, 121] on input "#232323" at bounding box center [215, 123] width 148 height 12
click at [141, 122] on input "#232323" at bounding box center [215, 123] width 148 height 12
drag, startPoint x: 96, startPoint y: 121, endPoint x: 129, endPoint y: 121, distance: 33.2
click at [141, 121] on input "#232323" at bounding box center [215, 123] width 148 height 12
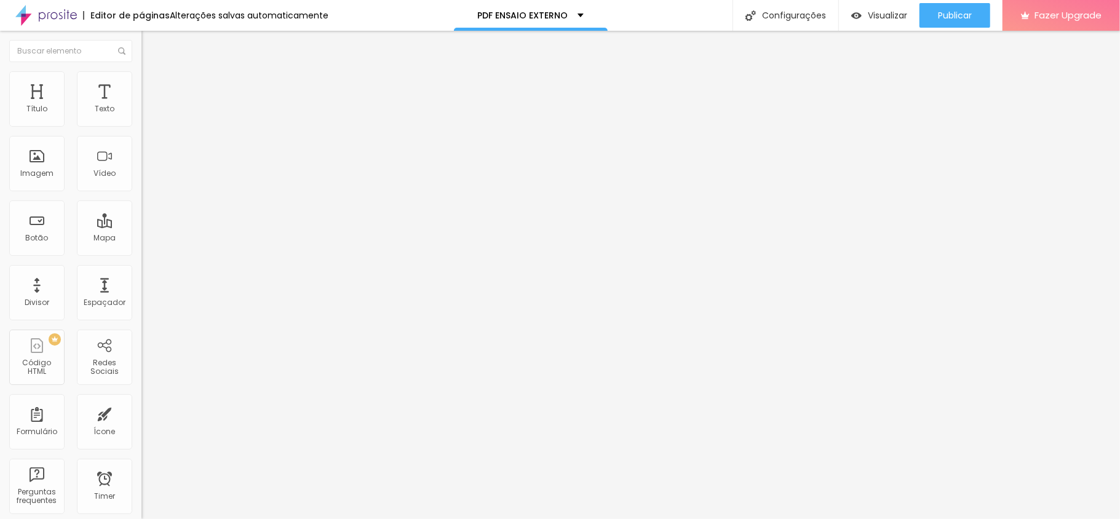
click at [153, 84] on span "Estilo" at bounding box center [162, 79] width 19 height 10
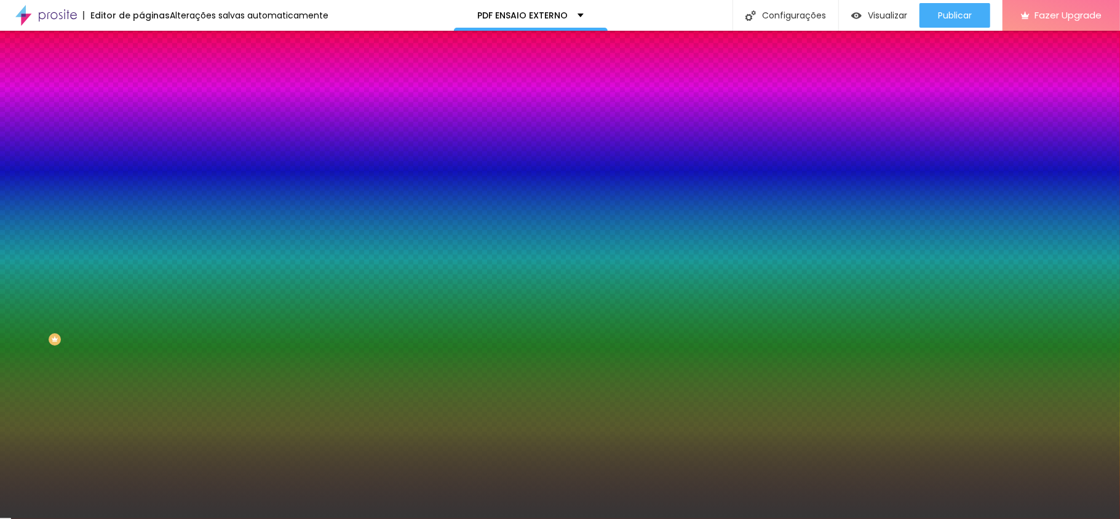
click at [141, 117] on div at bounding box center [211, 117] width 141 height 0
click at [141, 122] on input "#363636" at bounding box center [215, 123] width 148 height 12
paste input "23232"
type input "#23232"
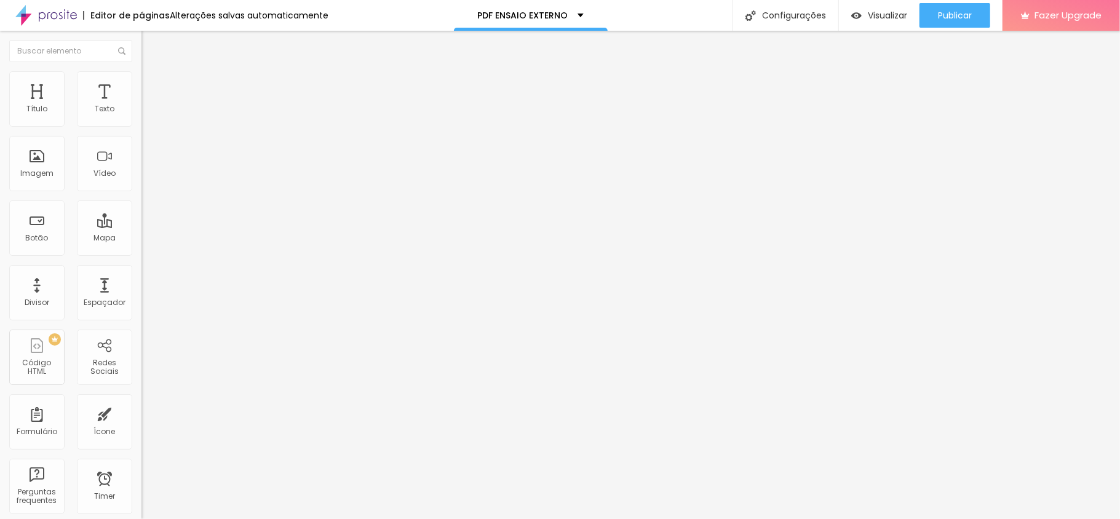
click at [141, 71] on li "Estilo" at bounding box center [211, 77] width 141 height 12
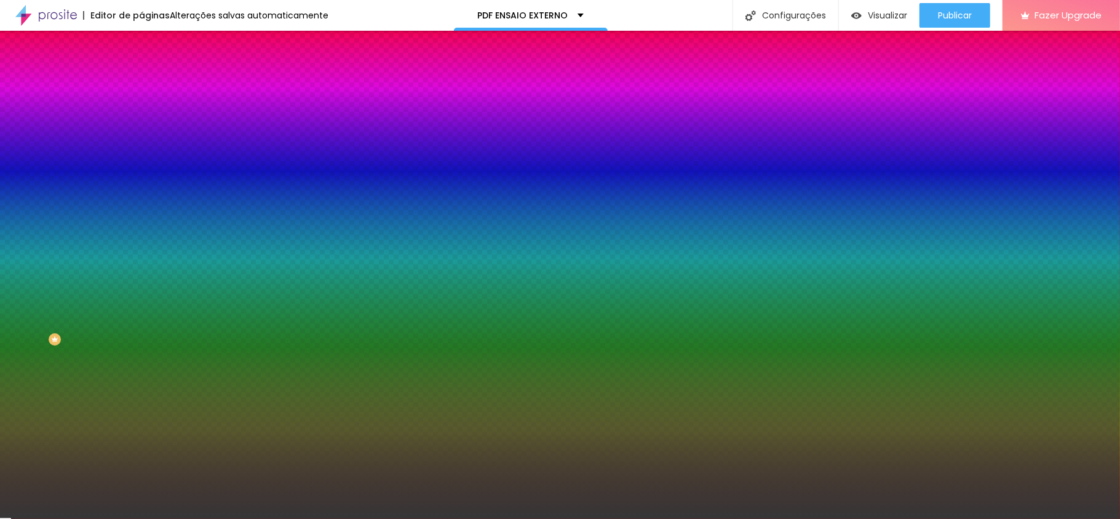
drag, startPoint x: 122, startPoint y: 124, endPoint x: 93, endPoint y: 121, distance: 28.5
click at [141, 121] on input "#363636" at bounding box center [215, 123] width 148 height 12
paste input "23232"
type input "#23232"
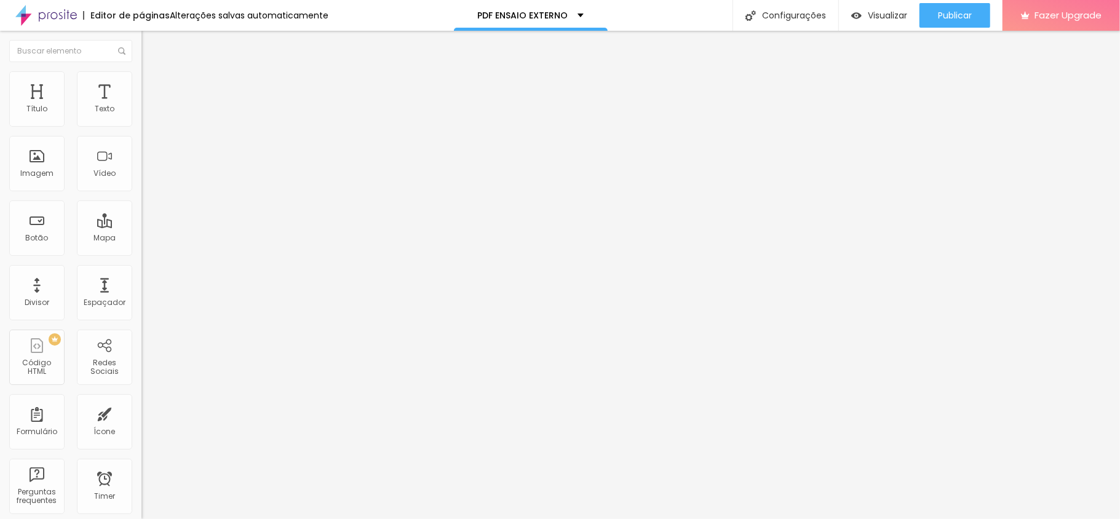
click at [141, 77] on ul "Conteúdo Estilo Avançado" at bounding box center [211, 77] width 141 height 37
click at [141, 71] on img at bounding box center [146, 76] width 11 height 11
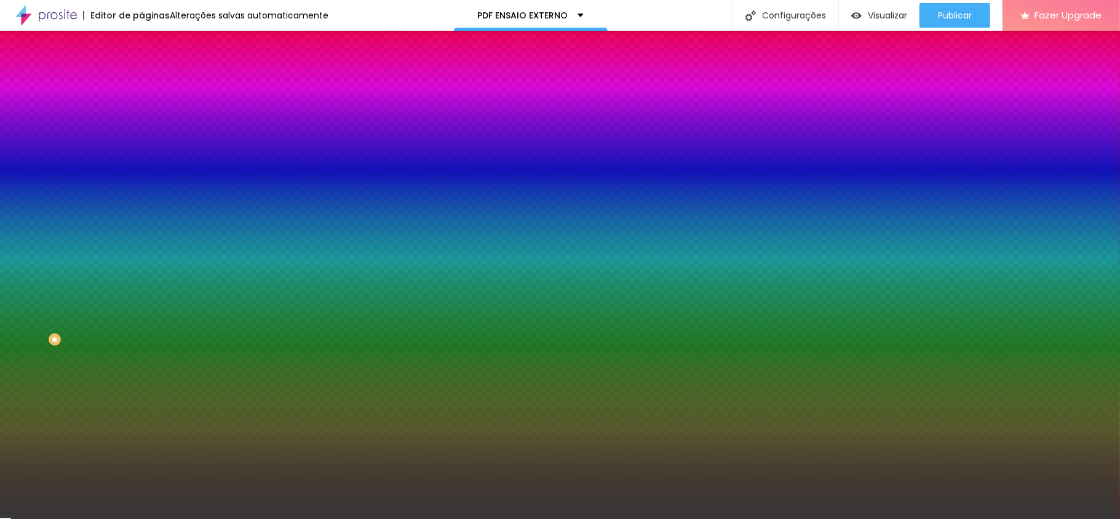
click at [141, 117] on div at bounding box center [211, 117] width 141 height 0
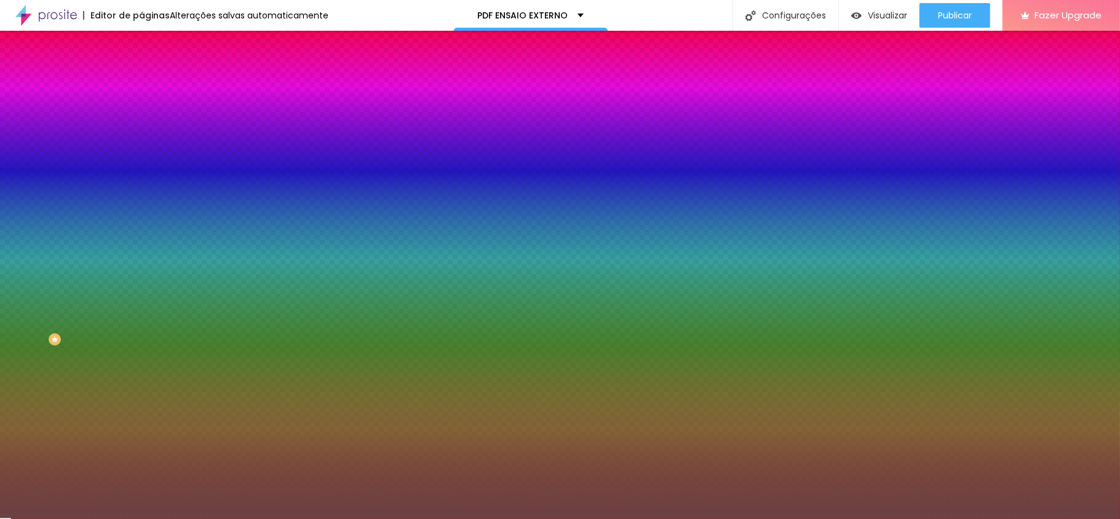
click at [50, 193] on div at bounding box center [560, 259] width 1120 height 519
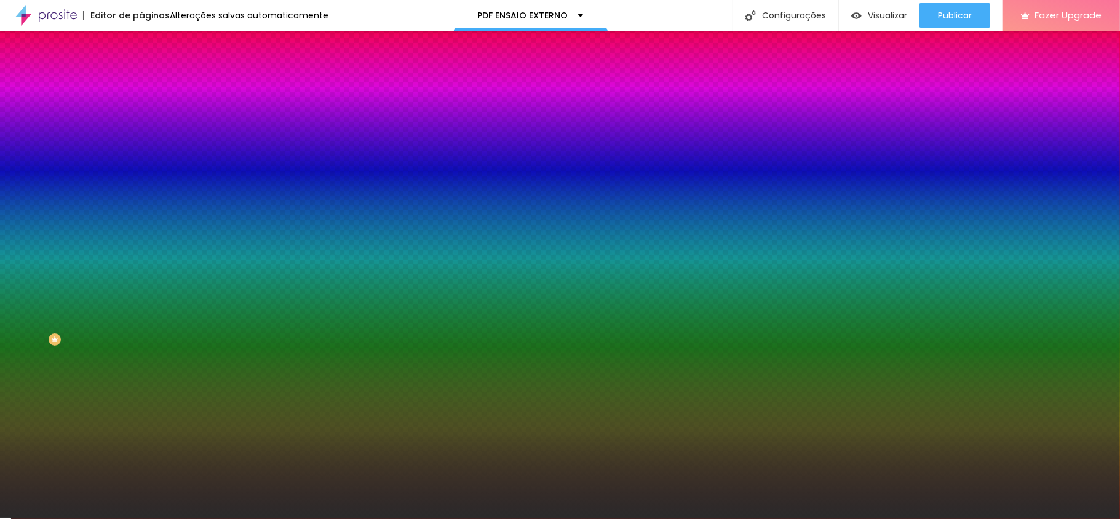
type input "#2A2A2A"
click at [141, 130] on div at bounding box center [211, 130] width 141 height 0
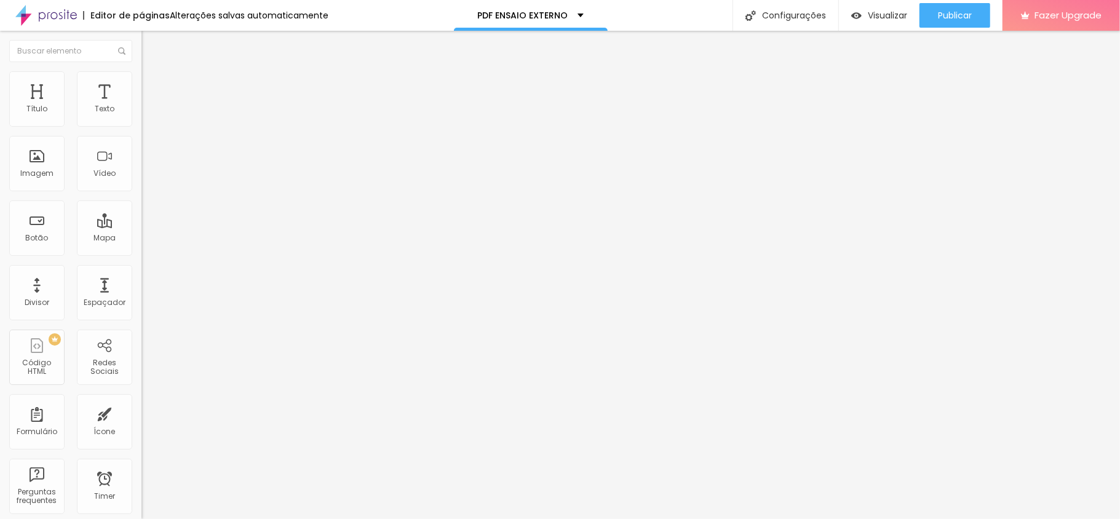
click at [153, 84] on span "Estilo" at bounding box center [162, 79] width 19 height 10
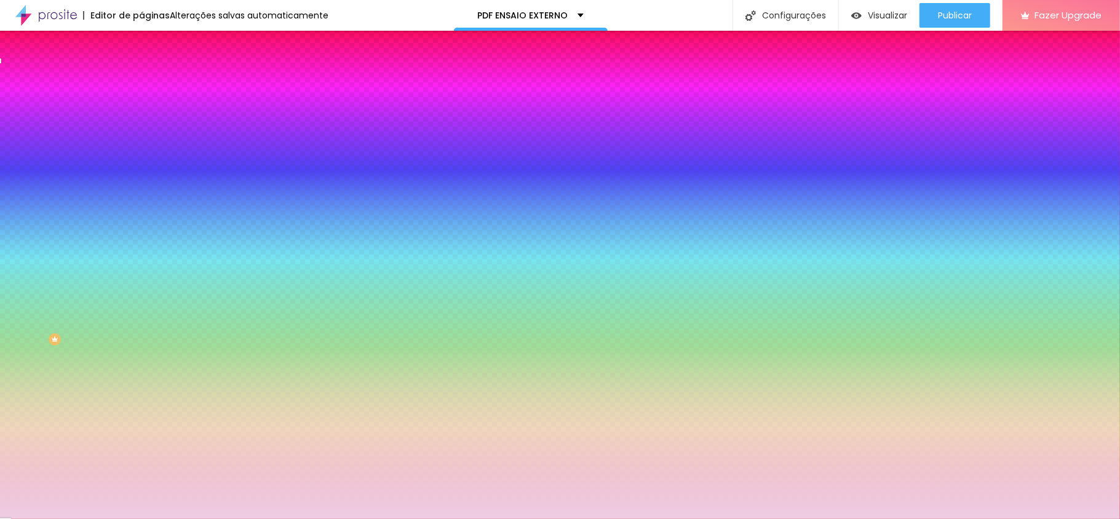
click at [141, 117] on div at bounding box center [211, 117] width 141 height 0
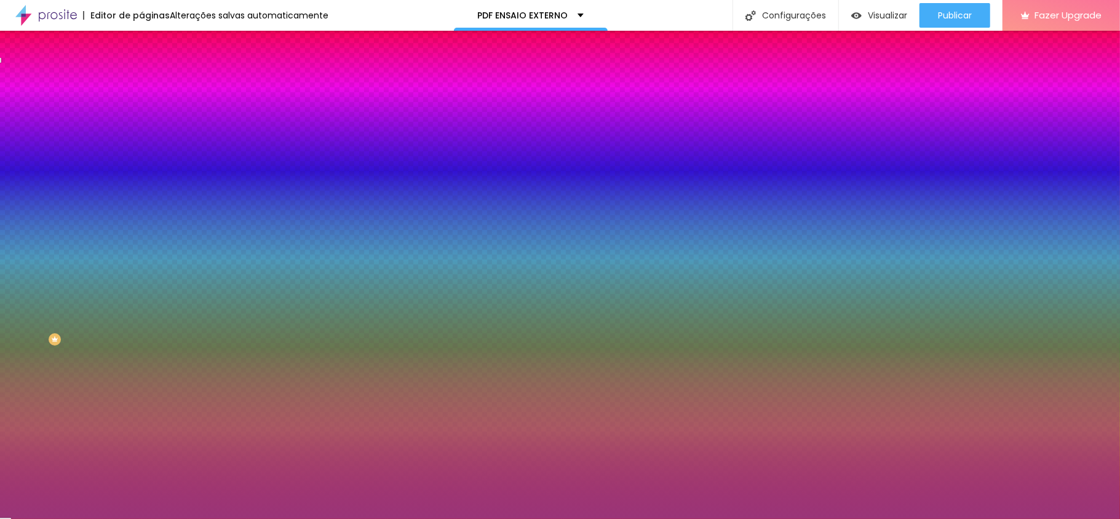
drag, startPoint x: 74, startPoint y: 178, endPoint x: 33, endPoint y: 153, distance: 47.8
click at [47, 161] on div at bounding box center [560, 259] width 1120 height 519
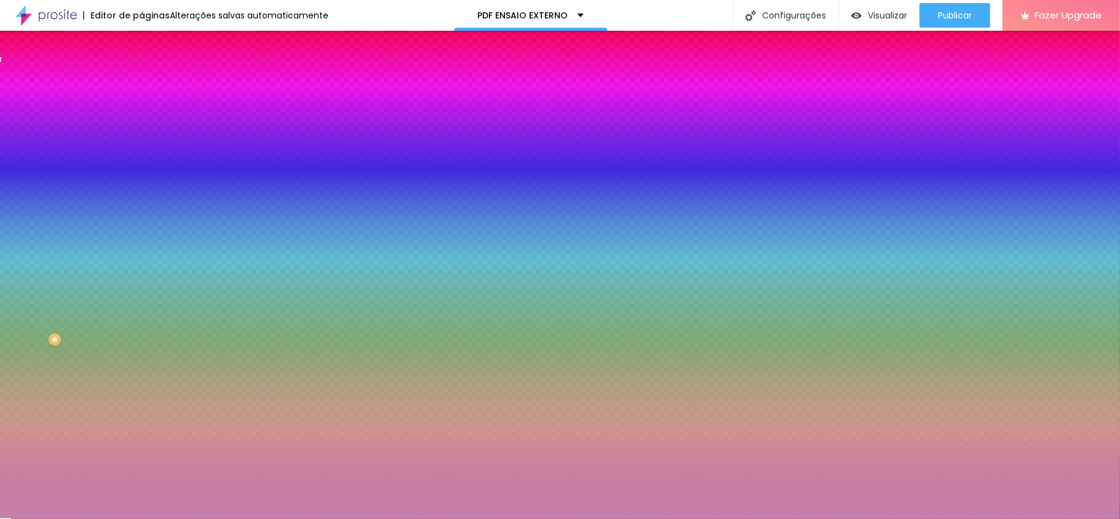
click at [141, 134] on div "Cor de fundo Voltar ao padrão #C077A7 9 Borda arredondada" at bounding box center [211, 200] width 141 height 208
click at [141, 117] on div at bounding box center [211, 117] width 141 height 0
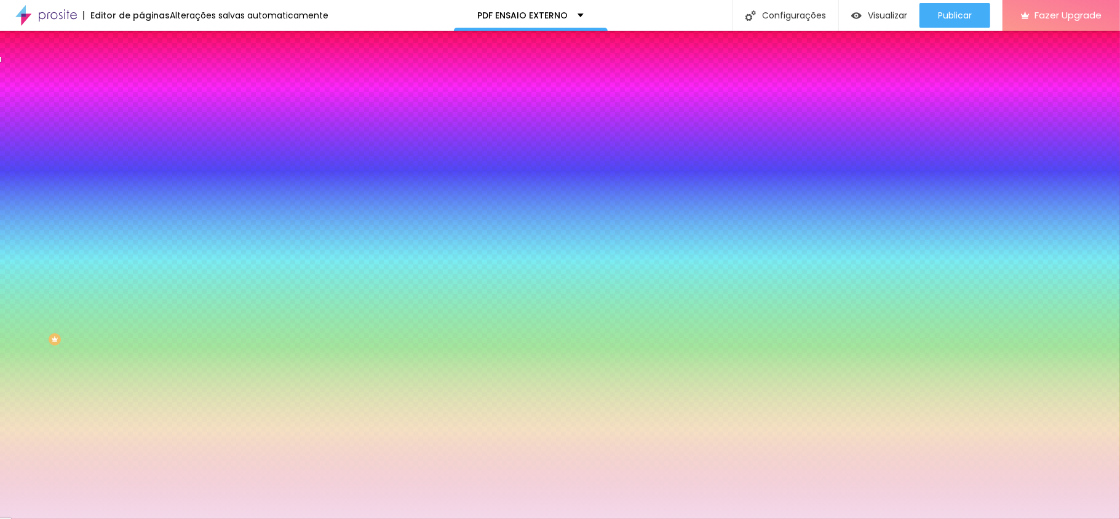
drag, startPoint x: 37, startPoint y: 156, endPoint x: 23, endPoint y: 141, distance: 20.4
click at [23, 141] on div at bounding box center [560, 259] width 1120 height 519
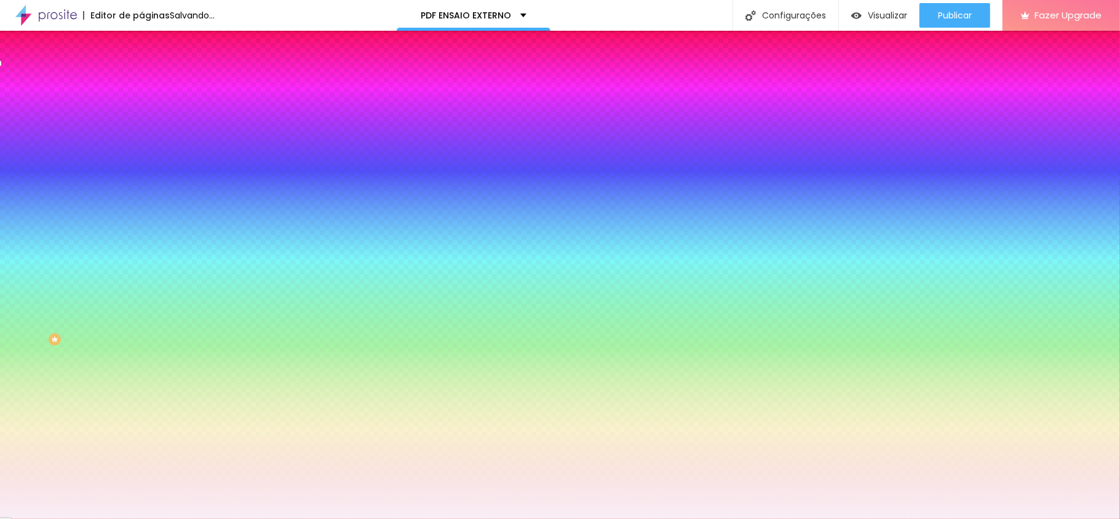
drag, startPoint x: 17, startPoint y: 141, endPoint x: 5, endPoint y: 138, distance: 12.5
click at [141, 138] on div "Cor de fundo Voltar ao padrão #F9E9F4 9 Borda arredondada" at bounding box center [211, 200] width 141 height 208
click at [141, 117] on div "#F9E9F4" at bounding box center [211, 123] width 141 height 12
click at [141, 117] on div at bounding box center [211, 117] width 141 height 0
drag, startPoint x: 86, startPoint y: 128, endPoint x: 87, endPoint y: 162, distance: 34.4
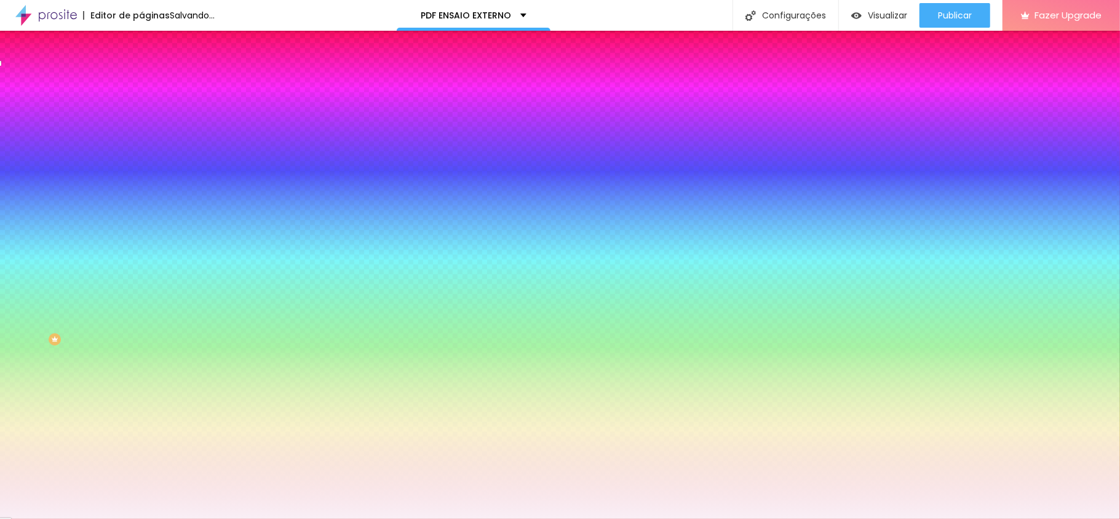
click at [141, 117] on div at bounding box center [211, 117] width 141 height 0
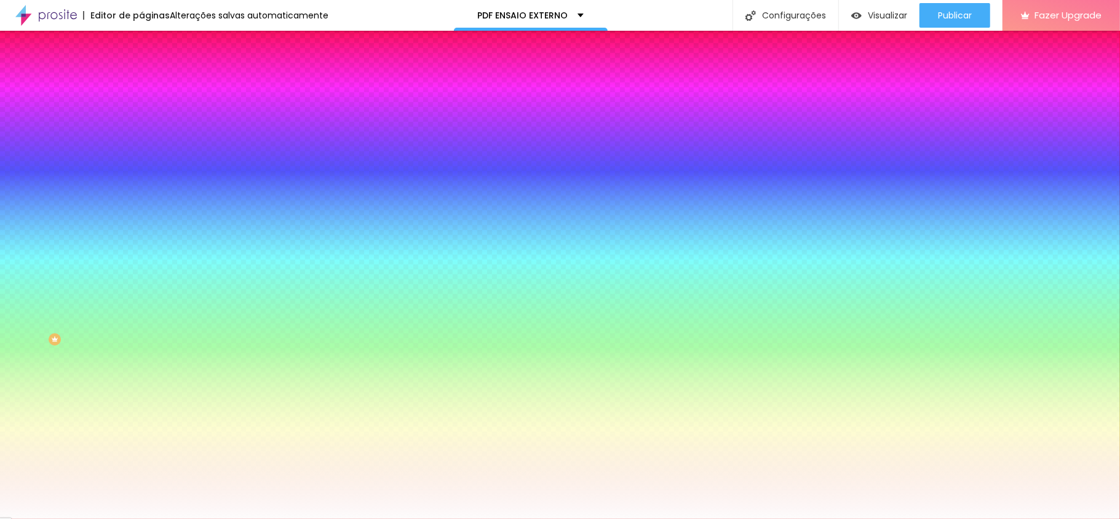
type input "#FFFFFF"
drag, startPoint x: 20, startPoint y: 140, endPoint x: 0, endPoint y: 127, distance: 23.9
click at [141, 128] on div "Cor de fundo Voltar ao padrão #FFFFFF 9 Borda arredondada" at bounding box center [211, 200] width 141 height 208
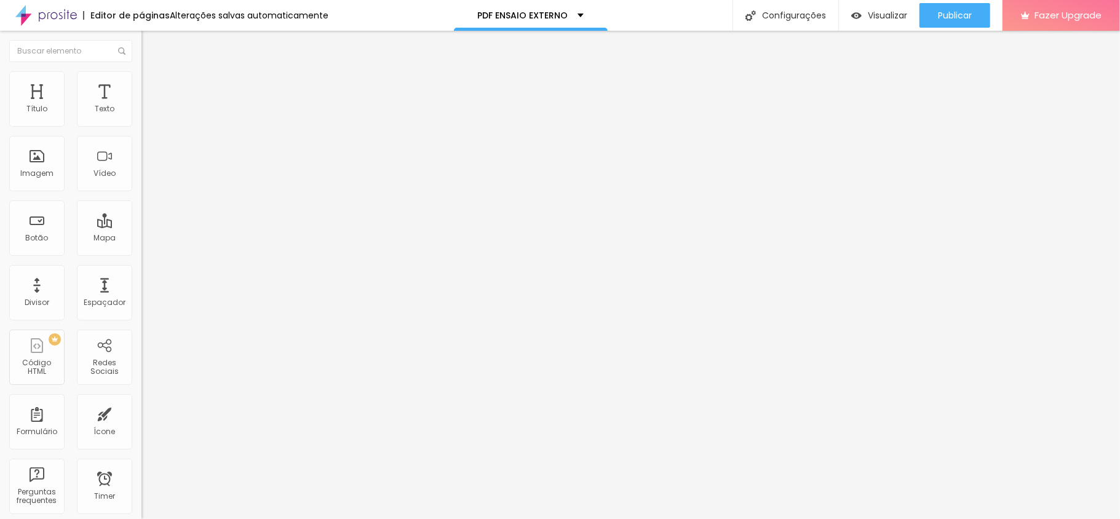
click at [141, 73] on img at bounding box center [146, 76] width 11 height 11
click at [141, 71] on li "Estilo" at bounding box center [211, 65] width 141 height 12
click at [141, 77] on img at bounding box center [146, 76] width 11 height 11
click at [141, 106] on span "Trocar imagem" at bounding box center [174, 100] width 67 height 10
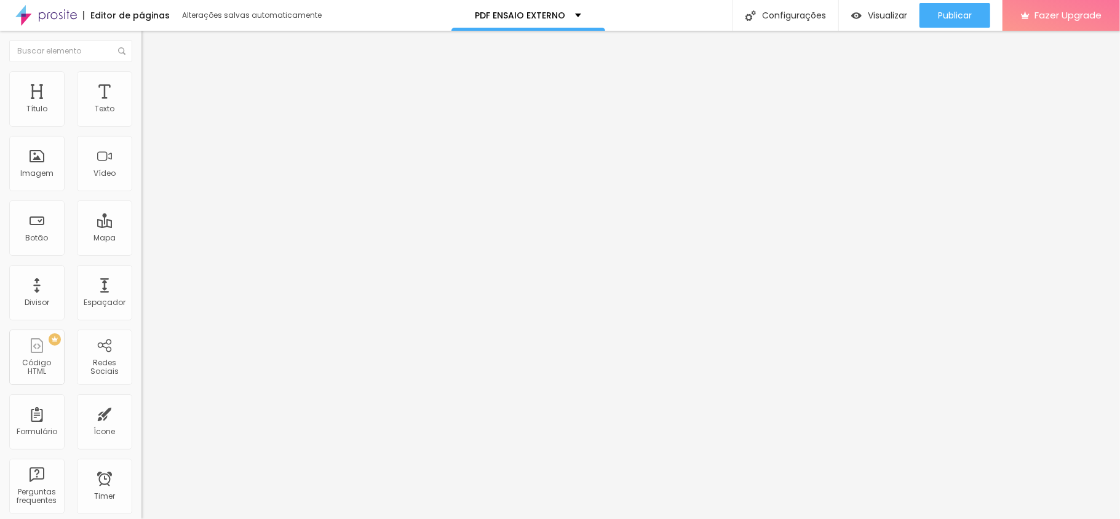
click at [141, 106] on span "Trocar imagem" at bounding box center [174, 100] width 67 height 10
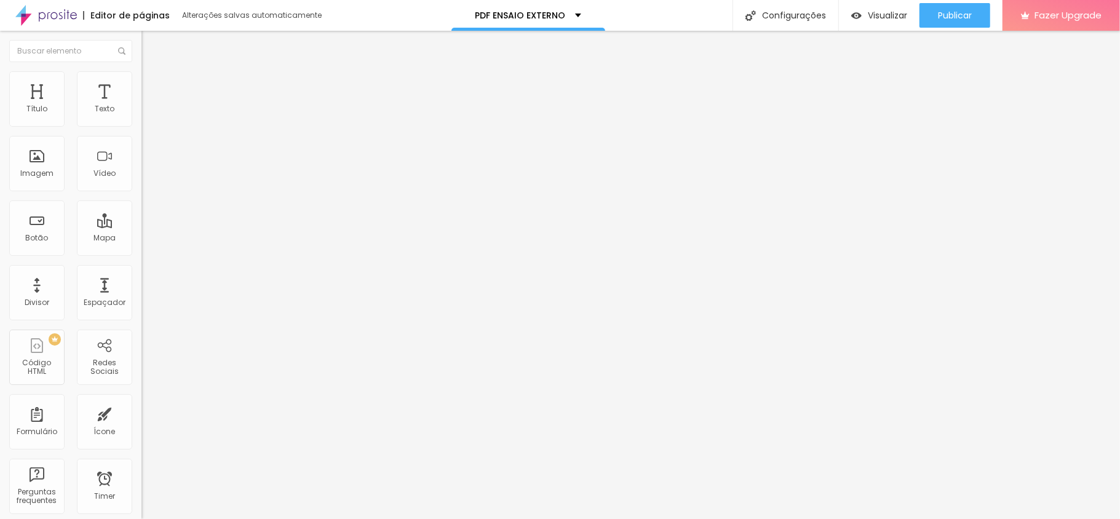
click at [146, 114] on icon "button" at bounding box center [149, 110] width 7 height 7
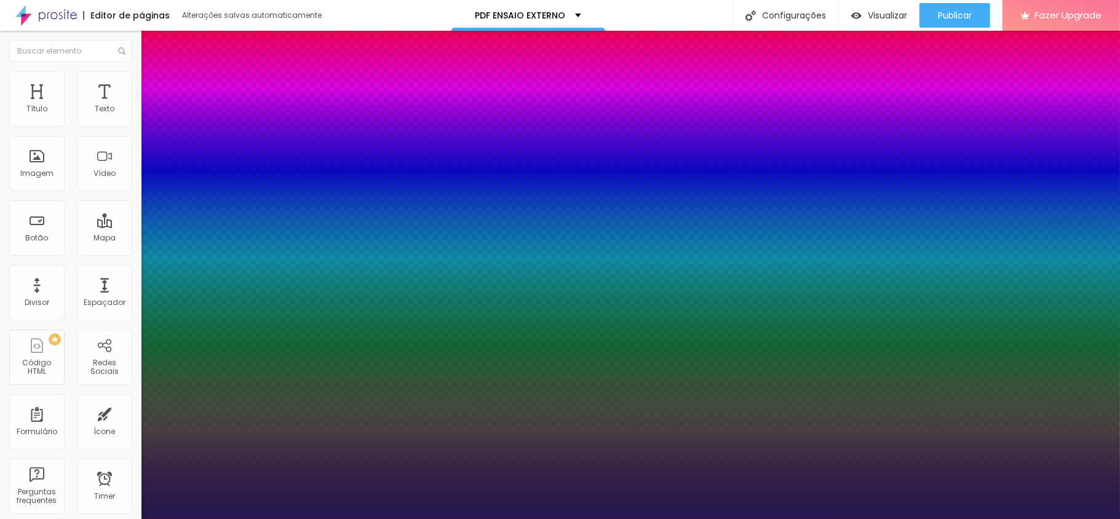
type input "1"
select select "Alice"
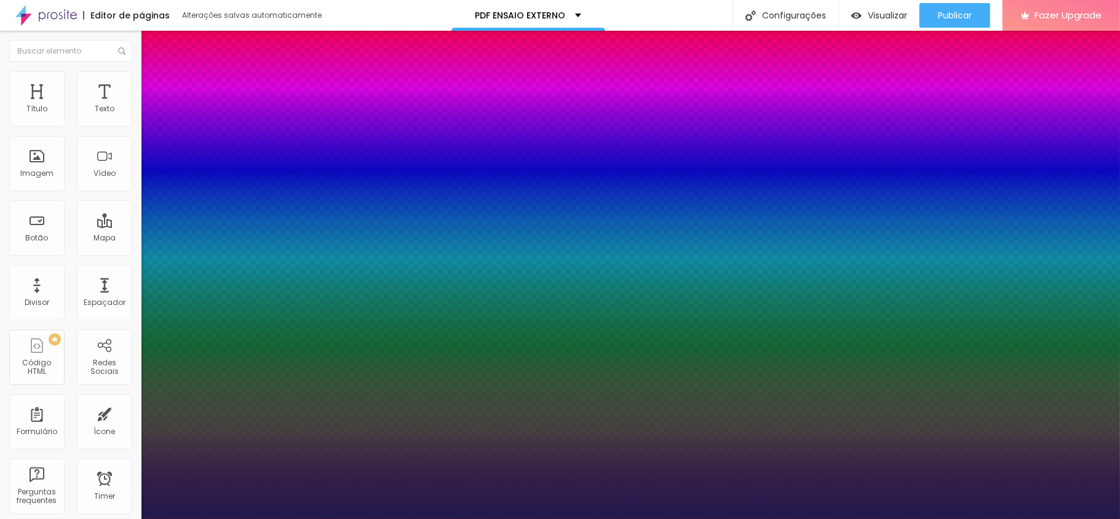
type input "1"
type input "20"
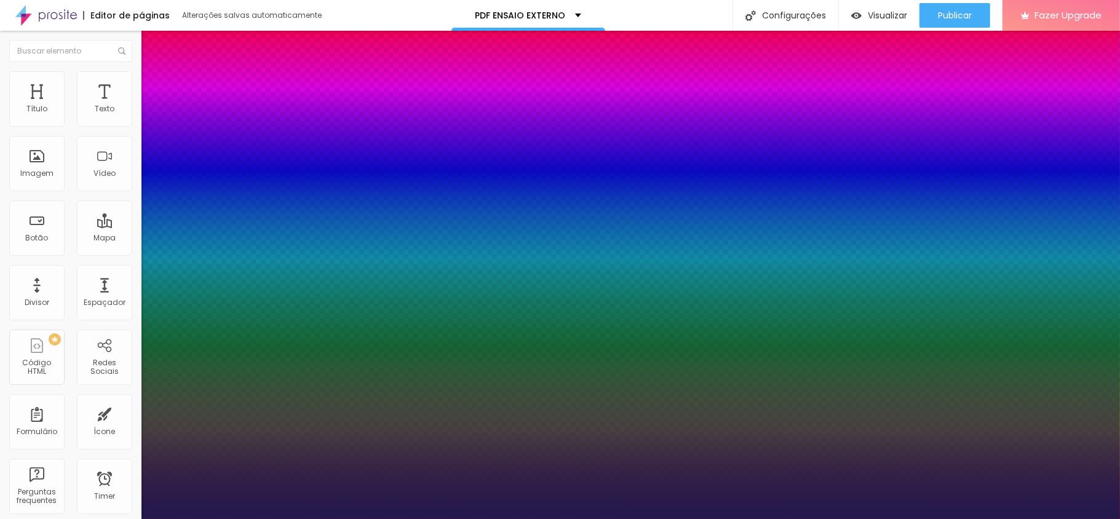
type input "20"
type input "1"
type input "38"
type input "1"
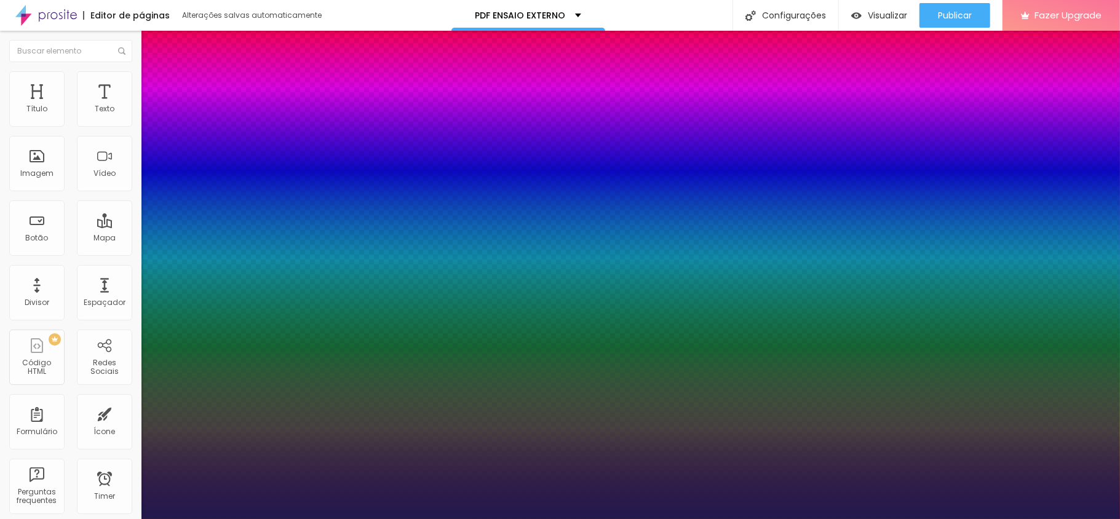
drag, startPoint x: 170, startPoint y: 205, endPoint x: 188, endPoint y: 208, distance: 17.4
type input "40"
type input "1"
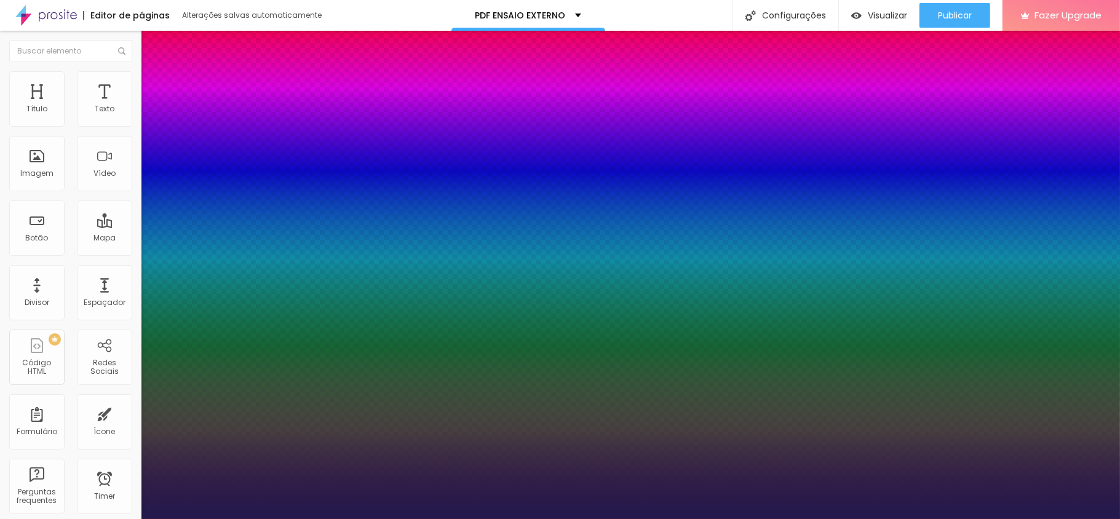
type input "42"
type input "1"
type input "43"
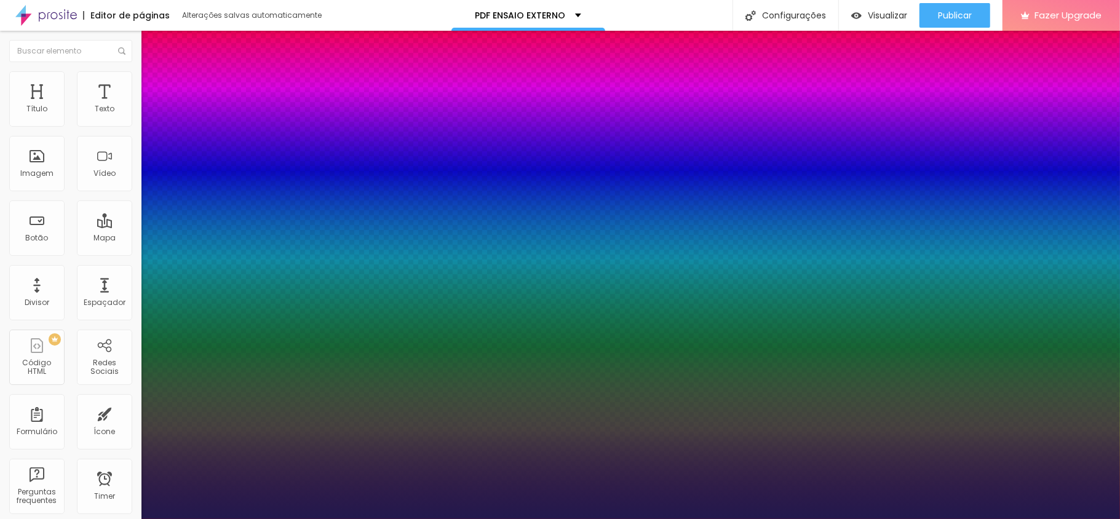
type input "43"
type input "1"
type input "44"
type input "1"
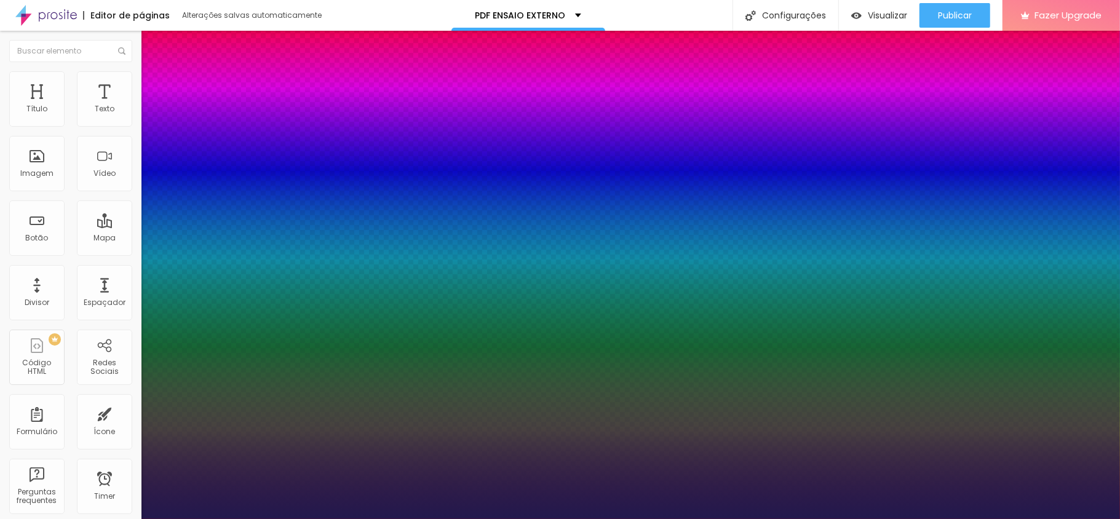
type input "46"
type input "1"
type input "47"
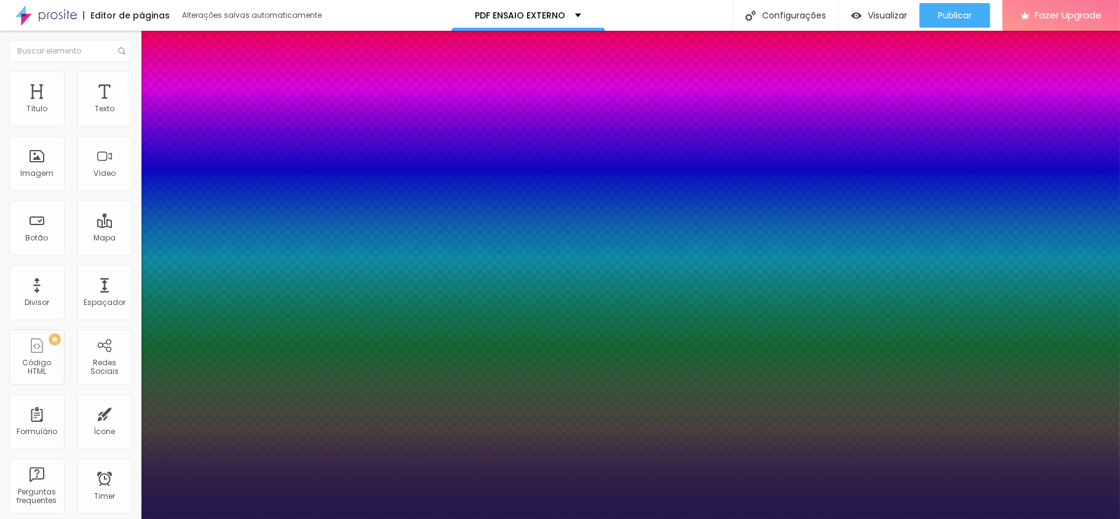
type input "1"
type input "48"
type input "1"
type input "50"
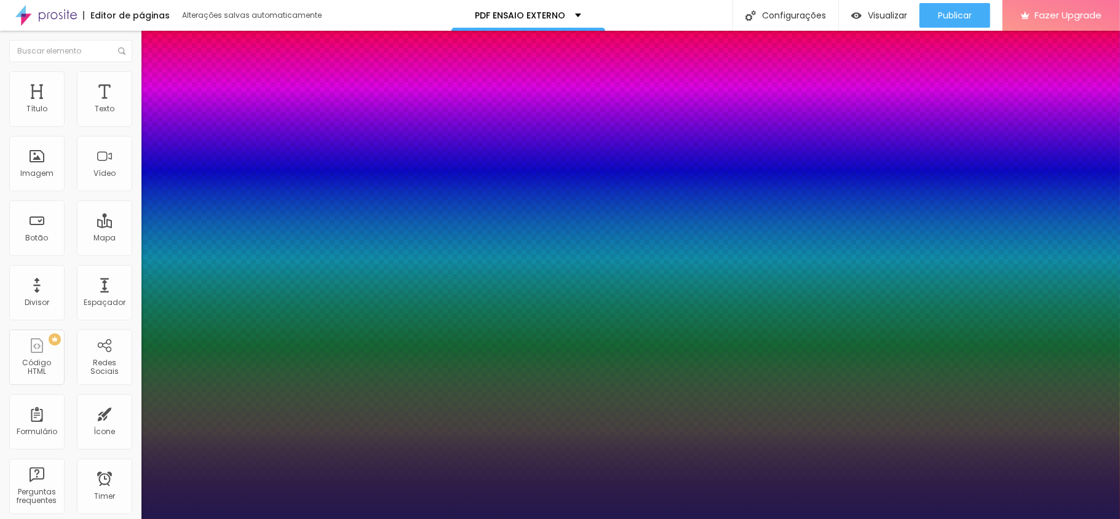
type input "50"
type input "1"
type input "51"
type input "1"
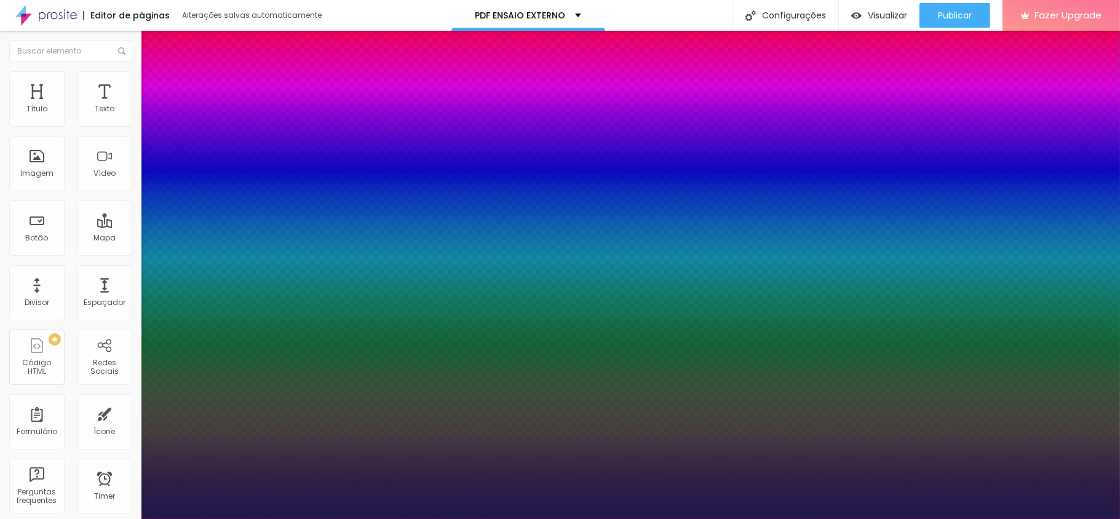
type input "52"
type input "1"
type input "53"
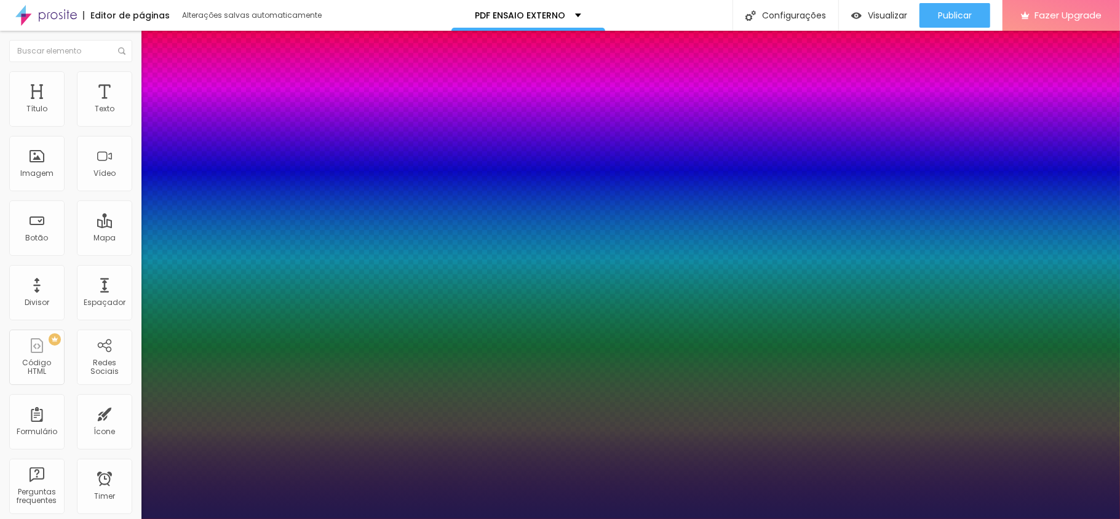
type input "1"
type input "54"
type input "1"
type input "58"
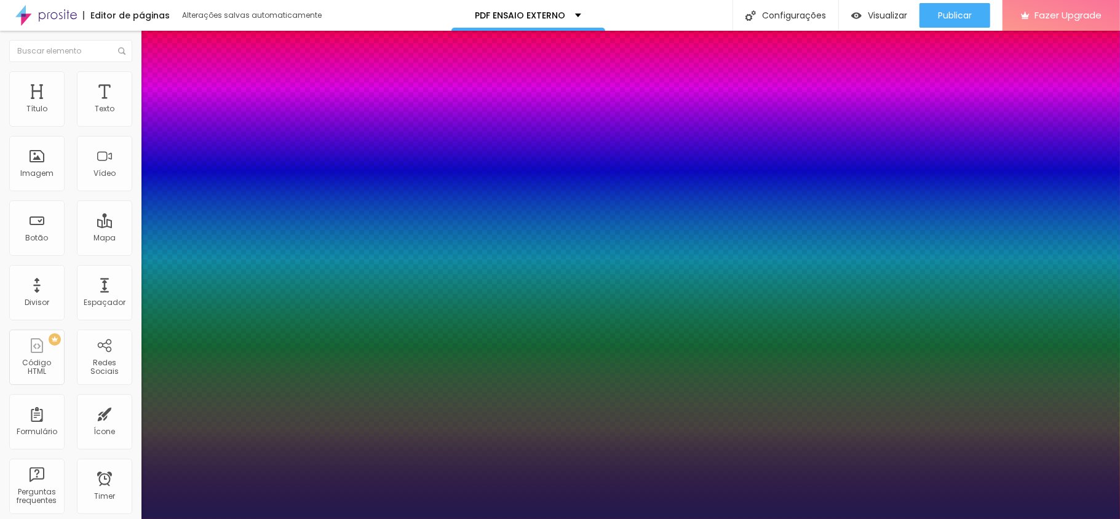
type input "58"
type input "1"
type input "66"
type input "1"
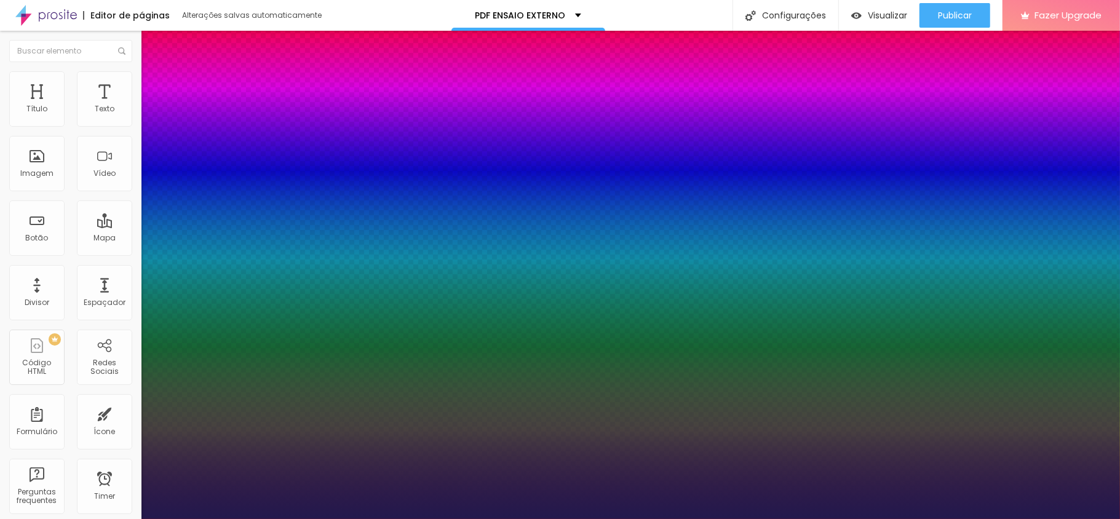
type input "73"
type input "1"
type input "72"
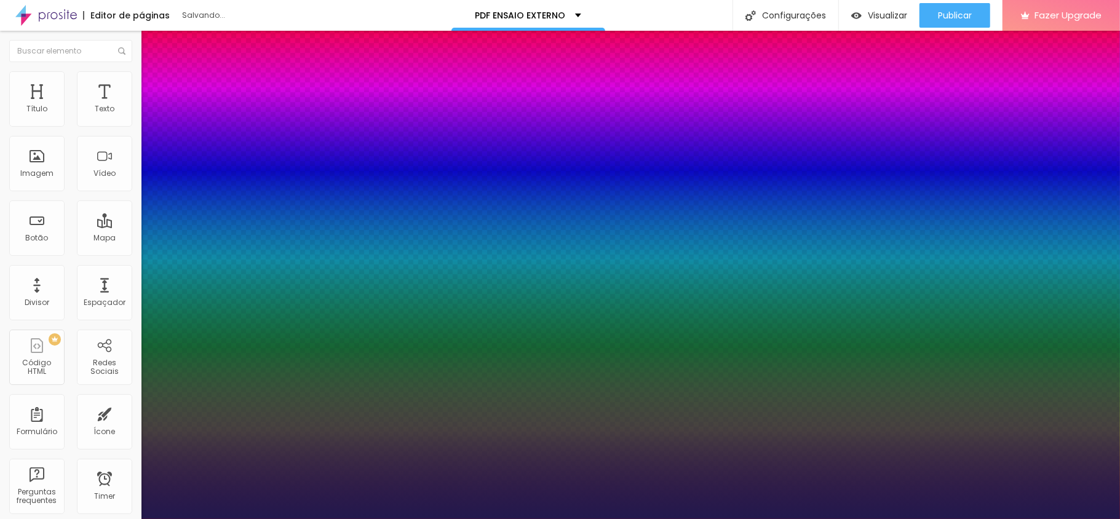
type input "1"
type input "68"
type input "1"
type input "66"
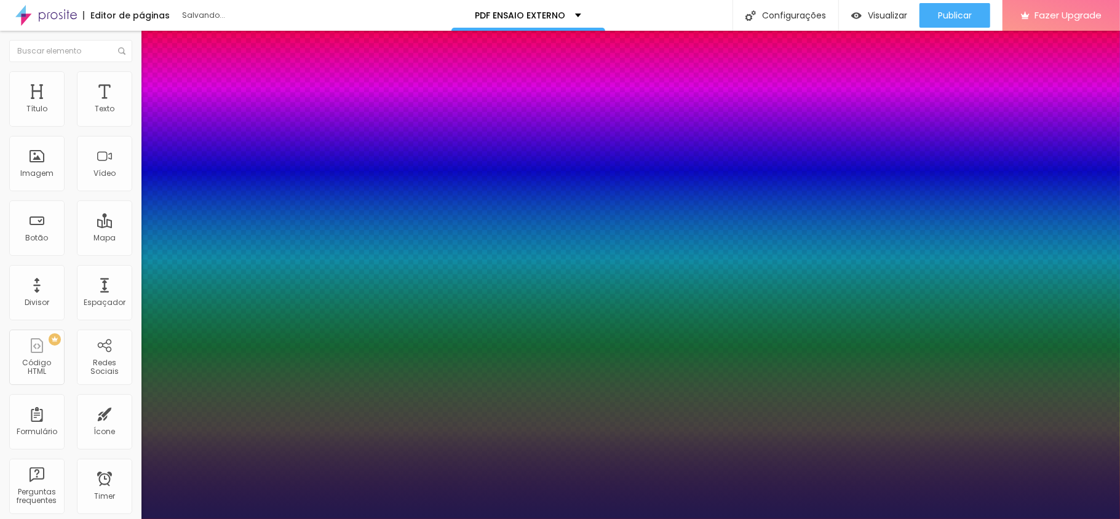
type input "66"
type input "1"
type input "65"
type input "1"
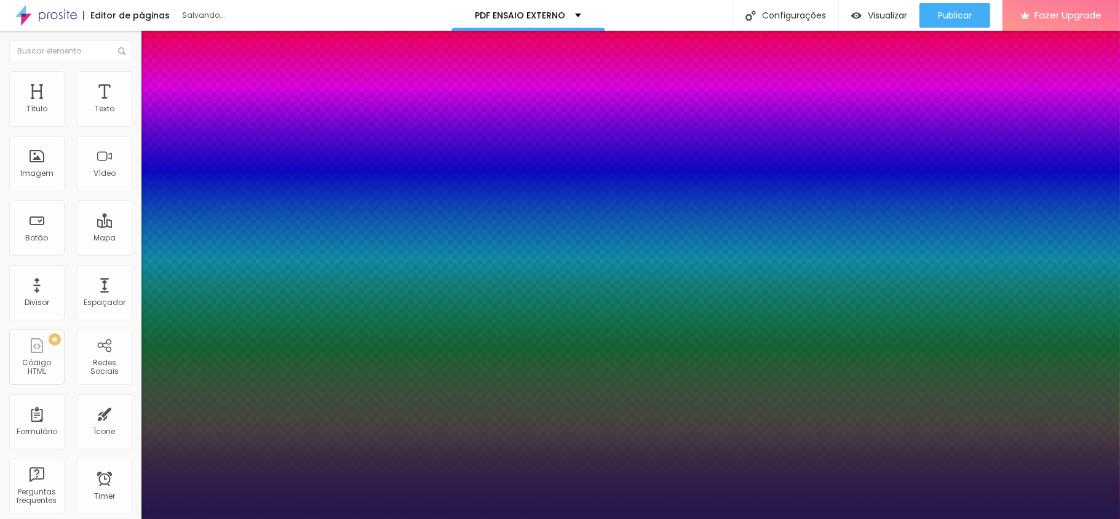
type input "64"
type input "1"
drag, startPoint x: 193, startPoint y: 207, endPoint x: 202, endPoint y: 205, distance: 9.9
type input "57"
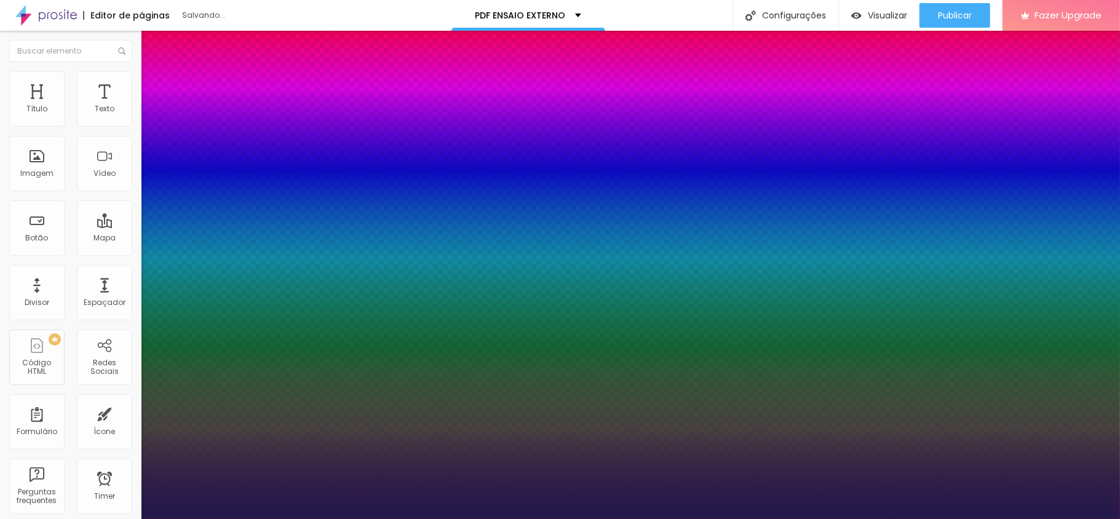
type input "57"
type input "1"
type input "43"
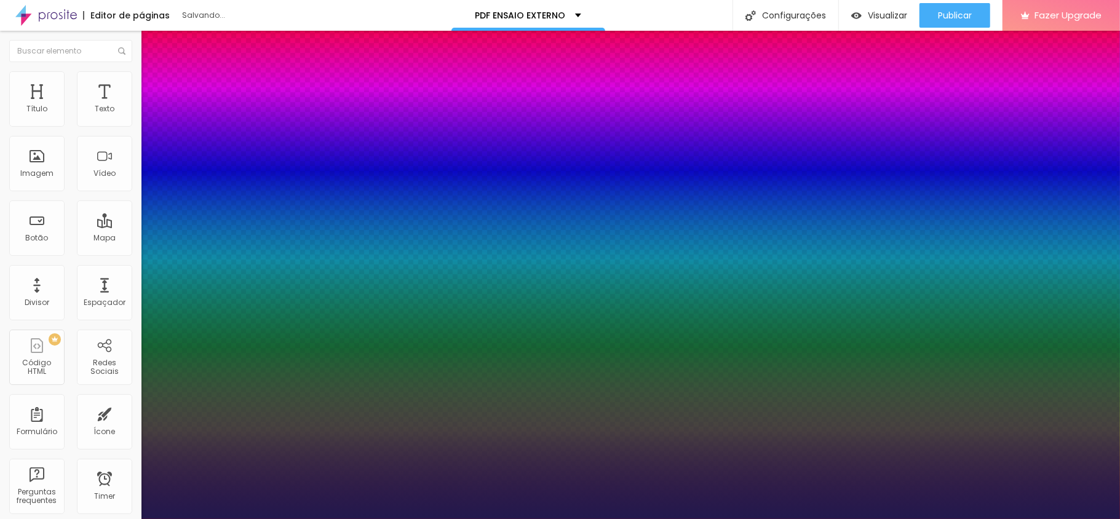
type input "1"
type input "41"
type input "1"
type input "40"
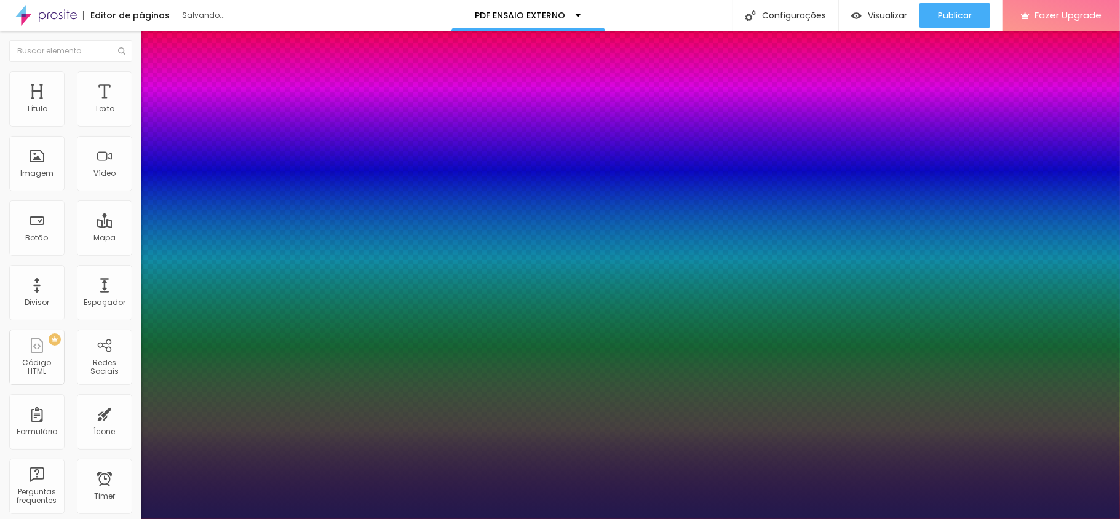
type input "40"
type input "1"
type input "41"
type input "1"
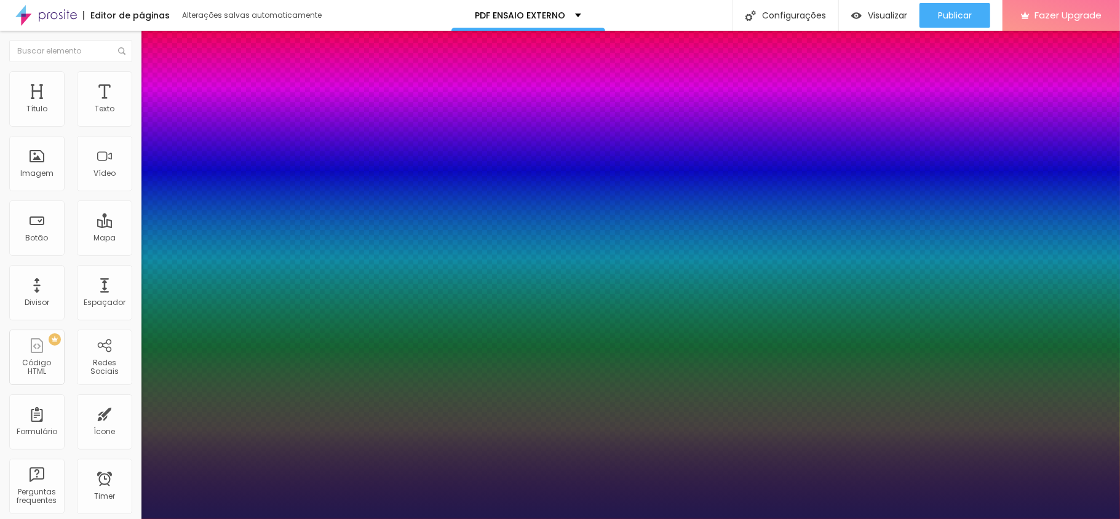
type input "44"
type input "1"
type input "48"
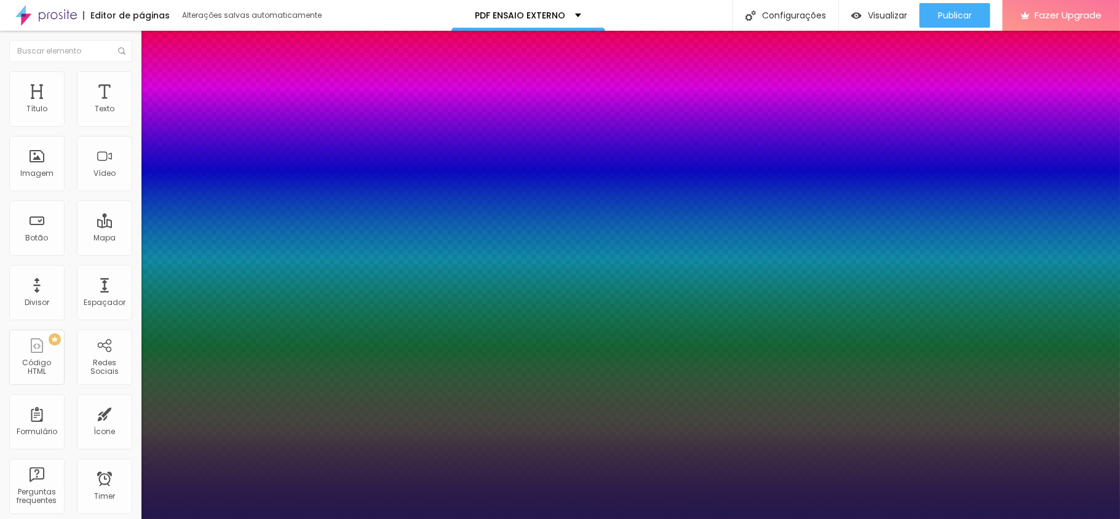
type input "1"
type input "49"
type input "1"
type input "50"
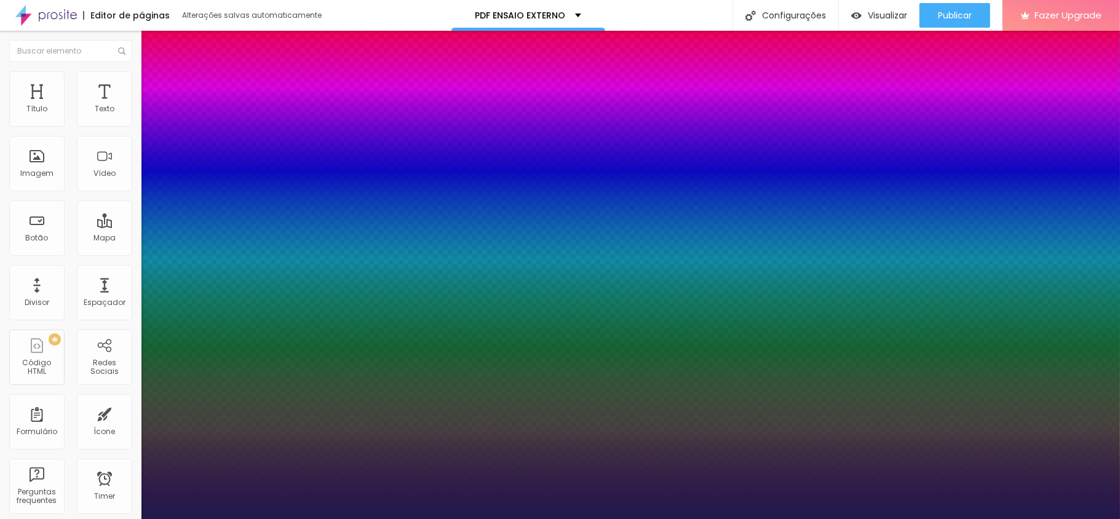
type input "50"
type input "1"
type input "51"
type input "1"
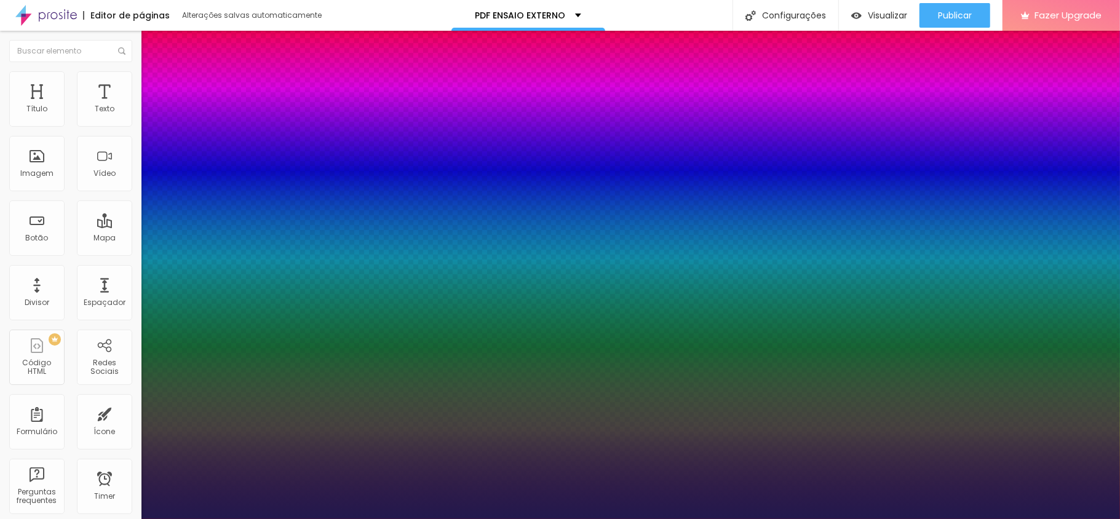
type input "52"
type input "1"
type input "53"
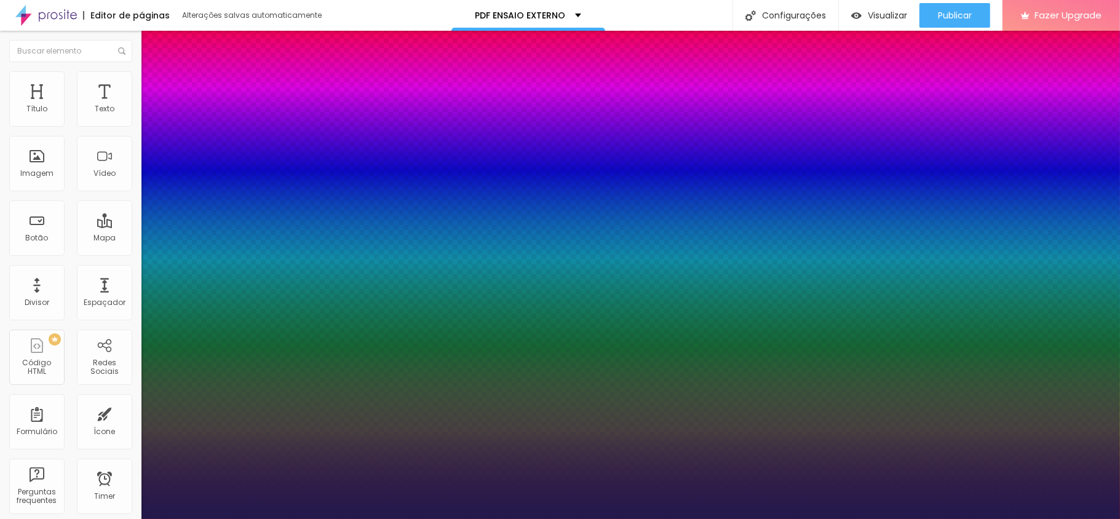
type input "1"
type input "54"
type input "1"
type input "56"
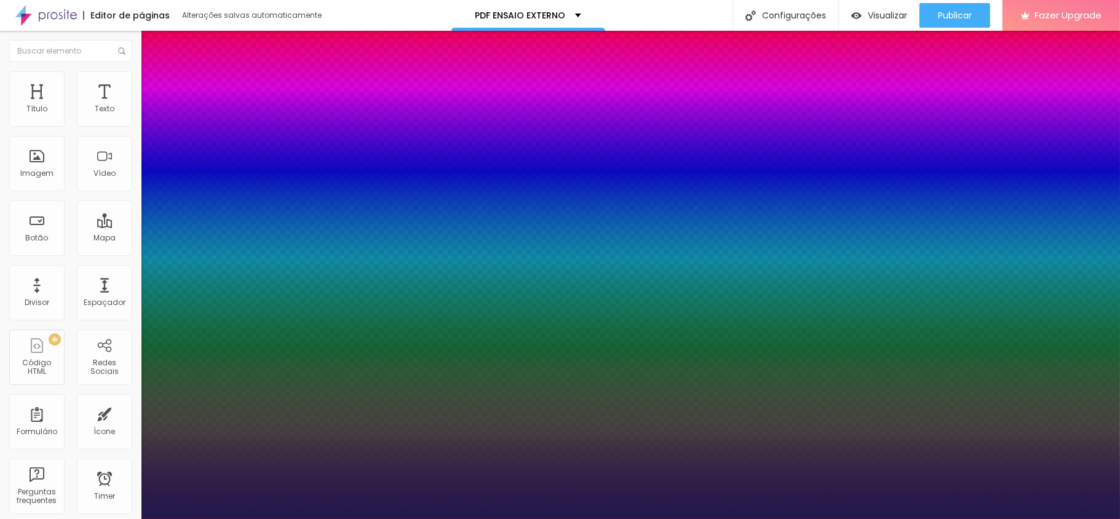
type input "56"
type input "1"
drag, startPoint x: 193, startPoint y: 208, endPoint x: 205, endPoint y: 205, distance: 12.5
type input "56"
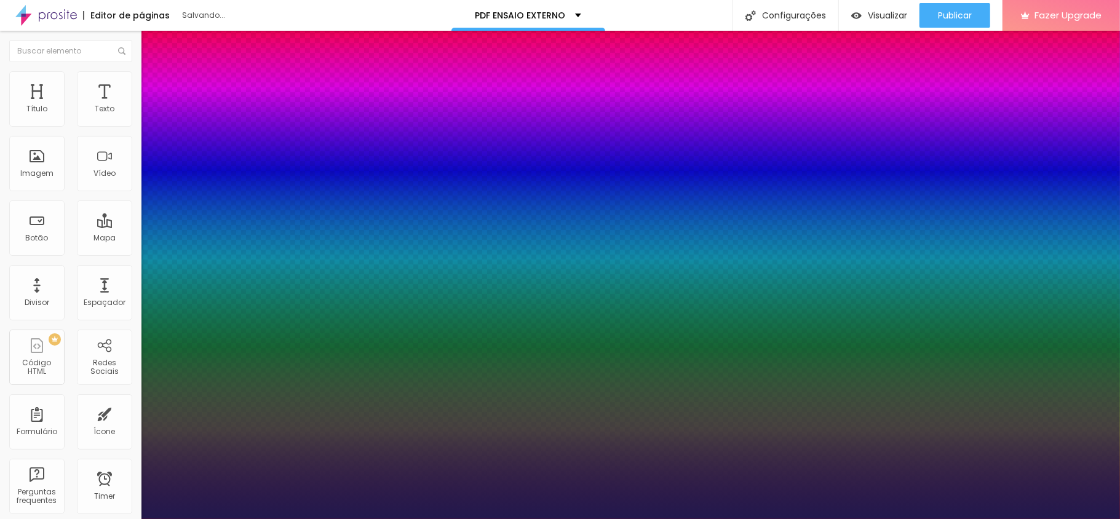
type input "1"
type input "55"
type input "1"
type input "56"
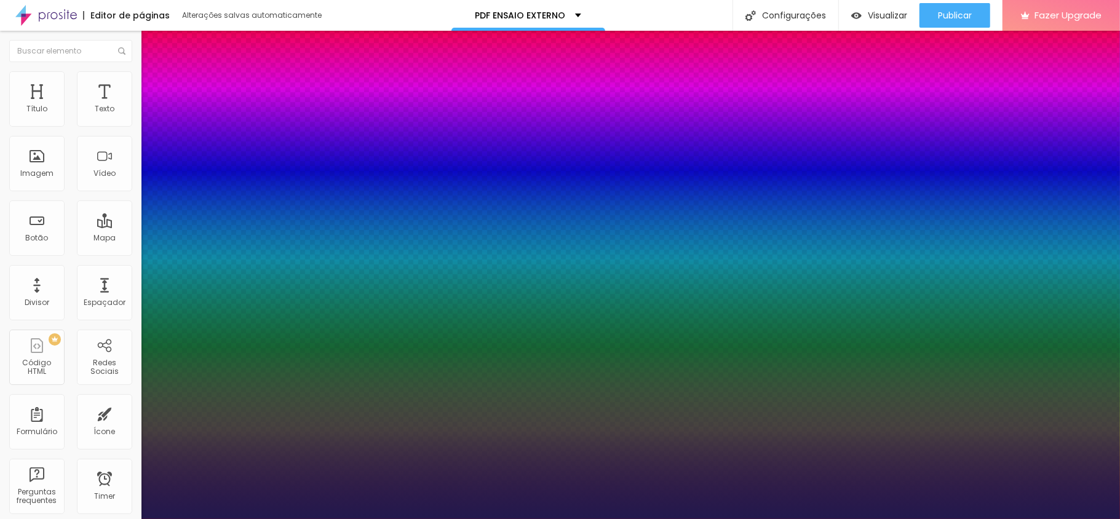
type input "56"
type input "1"
type input "57"
type input "1"
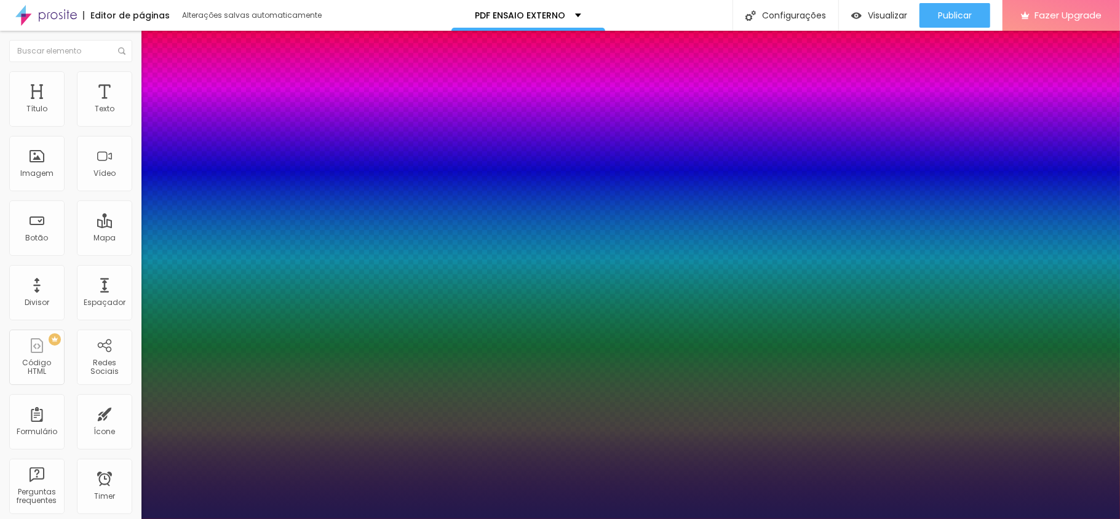
type input "58"
type input "1"
type input "59"
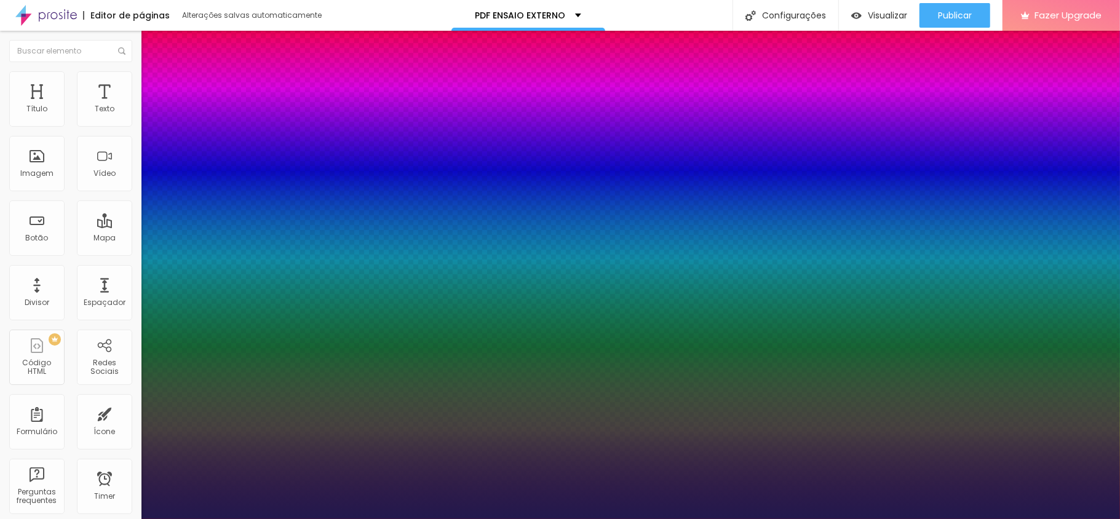
type input "1"
type input "60"
type input "1"
drag, startPoint x: 203, startPoint y: 210, endPoint x: 209, endPoint y: 209, distance: 6.2
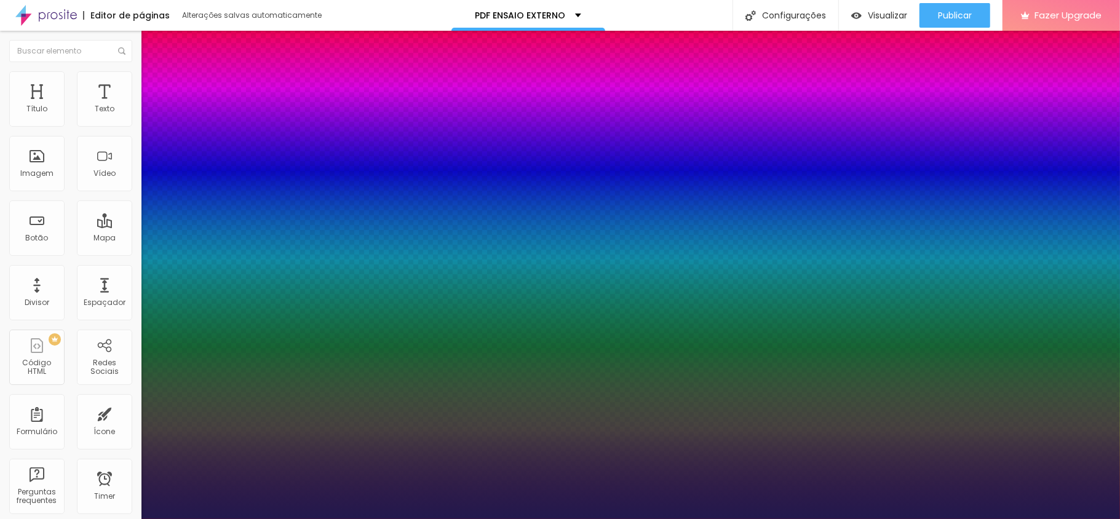
type input "60"
type input "1"
click at [416, 518] on div at bounding box center [560, 519] width 1120 height 0
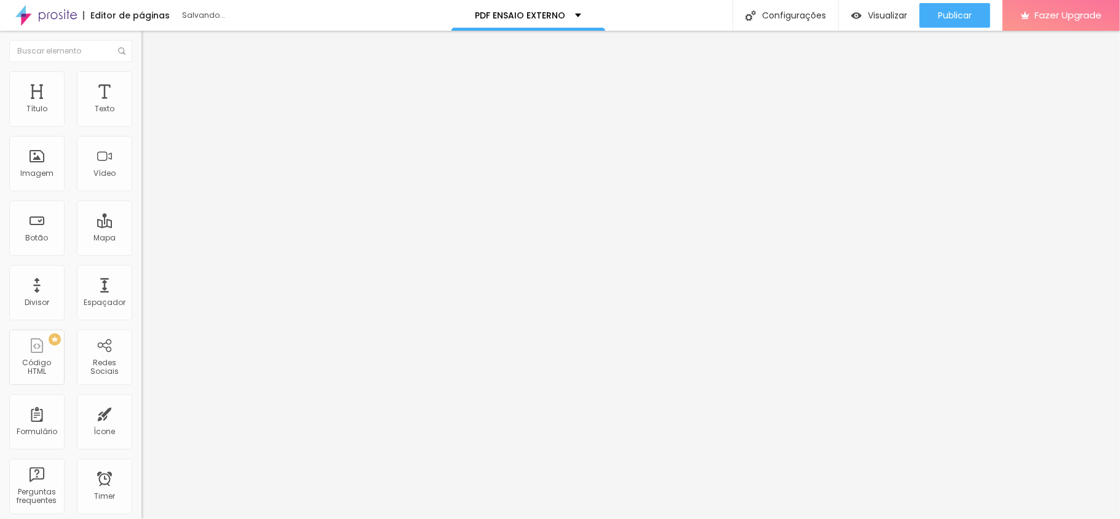
click at [141, 106] on span "Adicionar imagem" at bounding box center [180, 100] width 79 height 10
click at [882, 16] on span "Visualizar" at bounding box center [887, 15] width 39 height 10
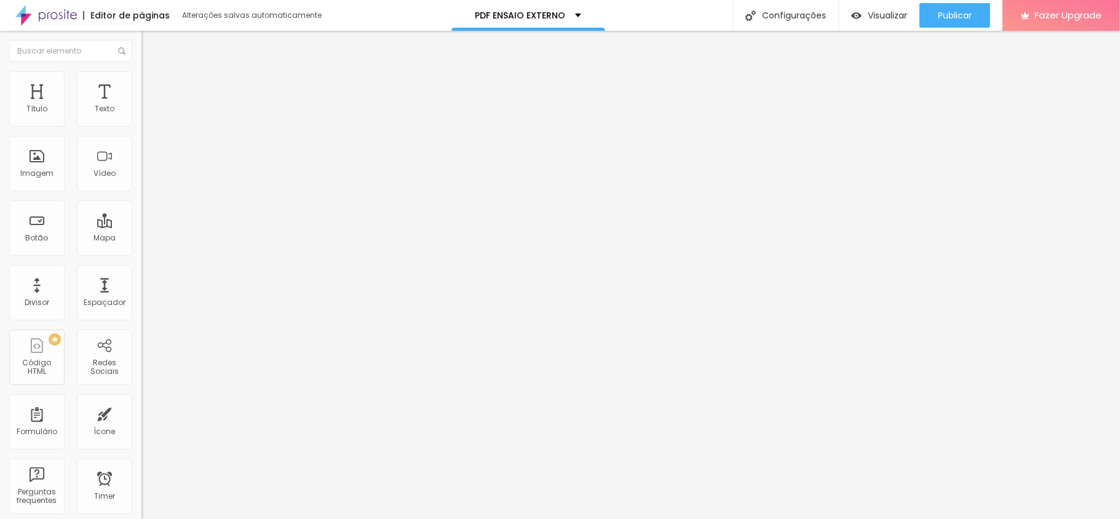
click at [141, 80] on li "Estilo" at bounding box center [211, 77] width 141 height 12
